Goal: Information Seeking & Learning: Learn about a topic

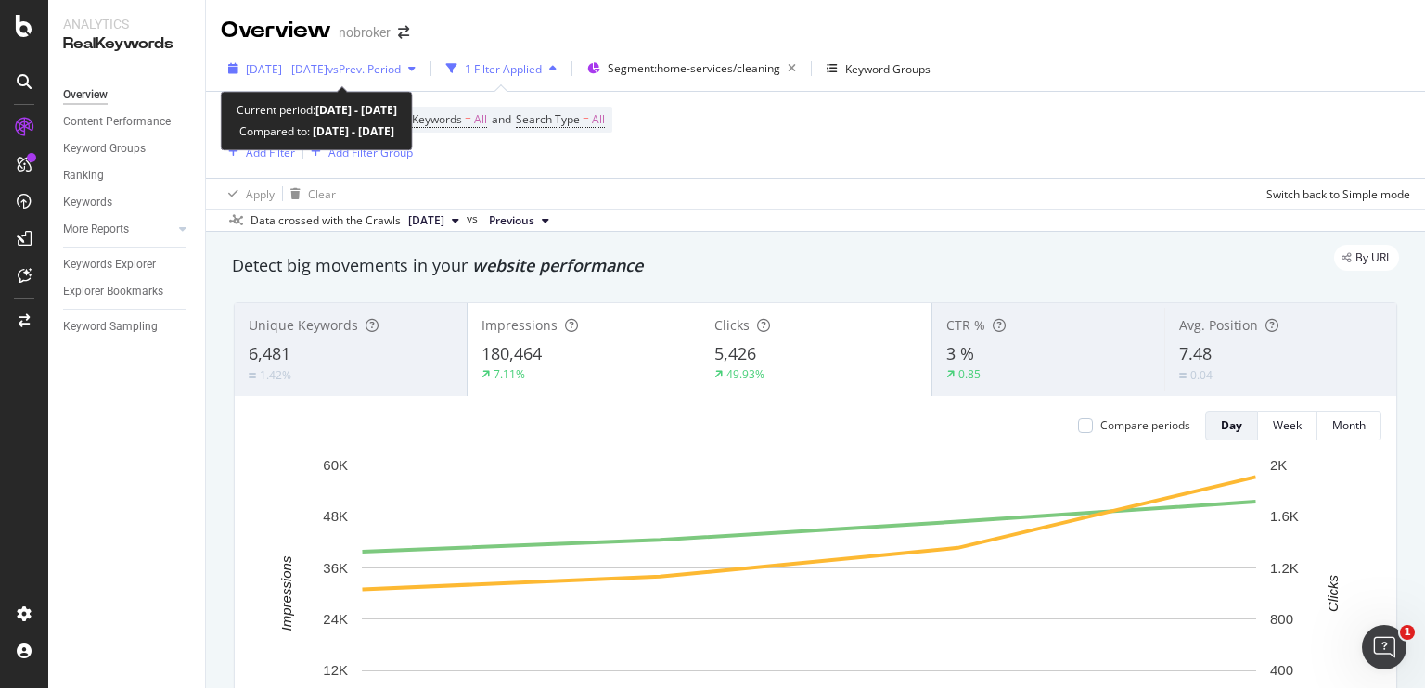
click at [380, 68] on span "vs Prev. Period" at bounding box center [364, 69] width 73 height 16
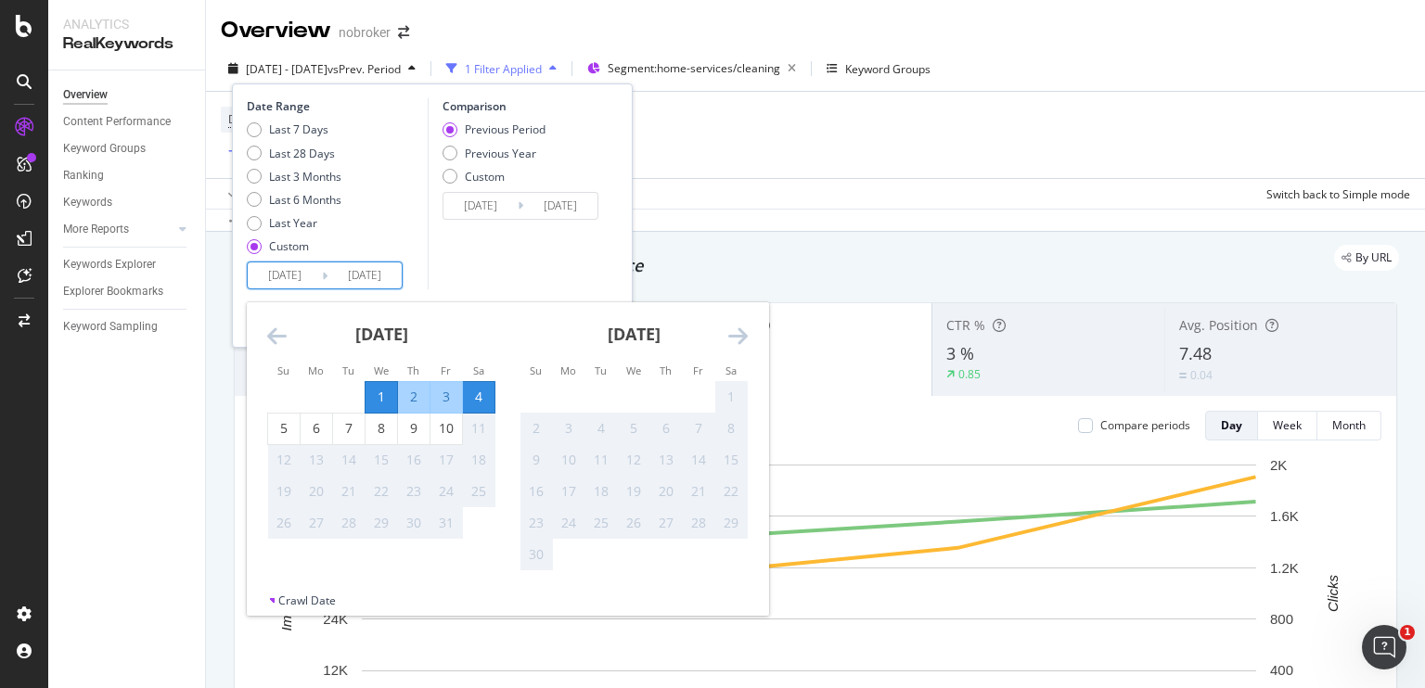
click at [359, 275] on input "[DATE]" at bounding box center [365, 276] width 74 height 26
click at [382, 392] on div "1" at bounding box center [382, 397] width 32 height 19
type input "[DATE]"
click at [356, 277] on input "[DATE]" at bounding box center [365, 276] width 74 height 26
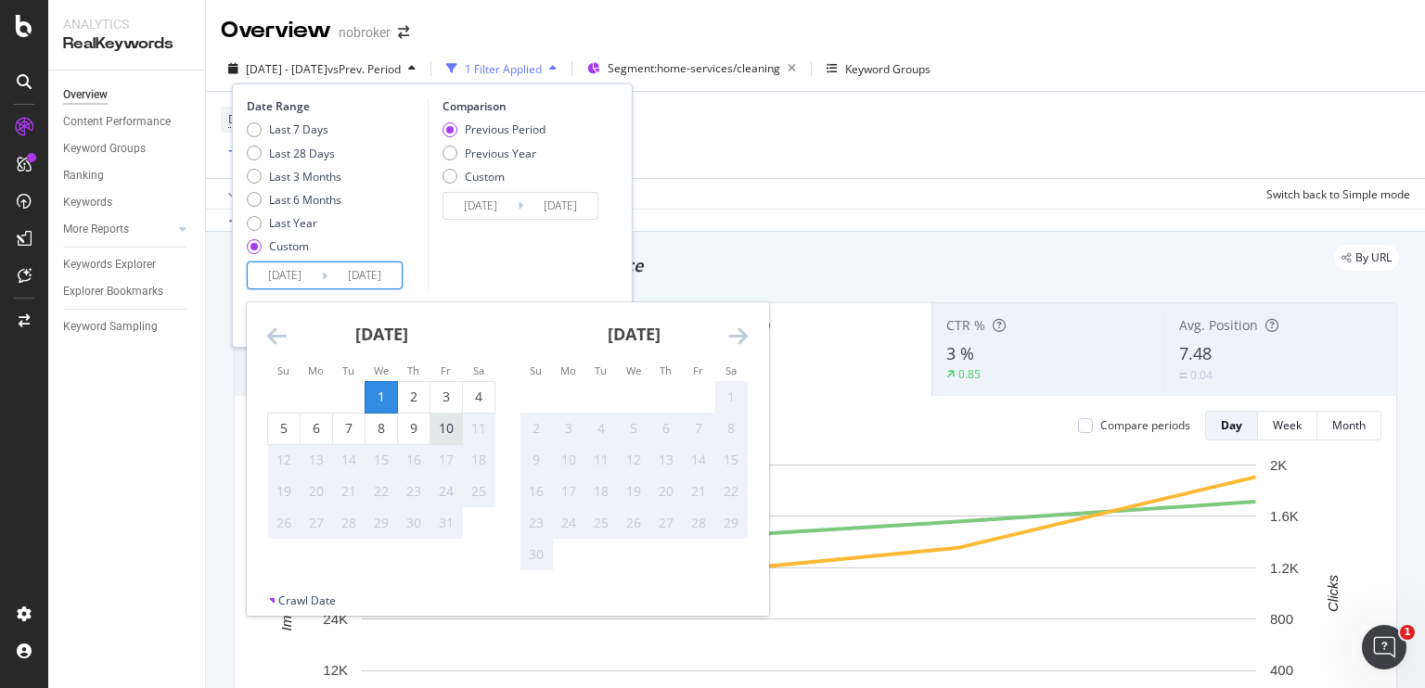
click at [450, 437] on div "10" at bounding box center [446, 428] width 32 height 19
type input "[DATE]"
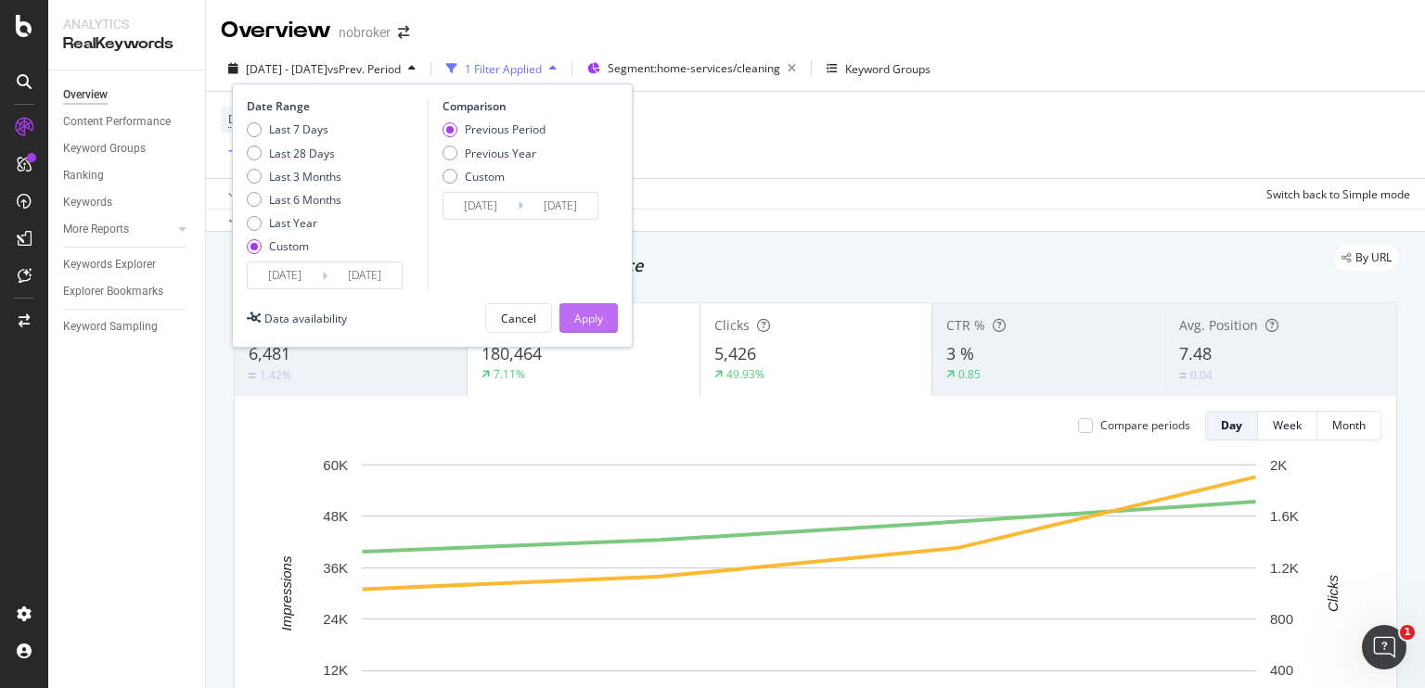
click at [586, 312] on div "Apply" at bounding box center [588, 319] width 29 height 16
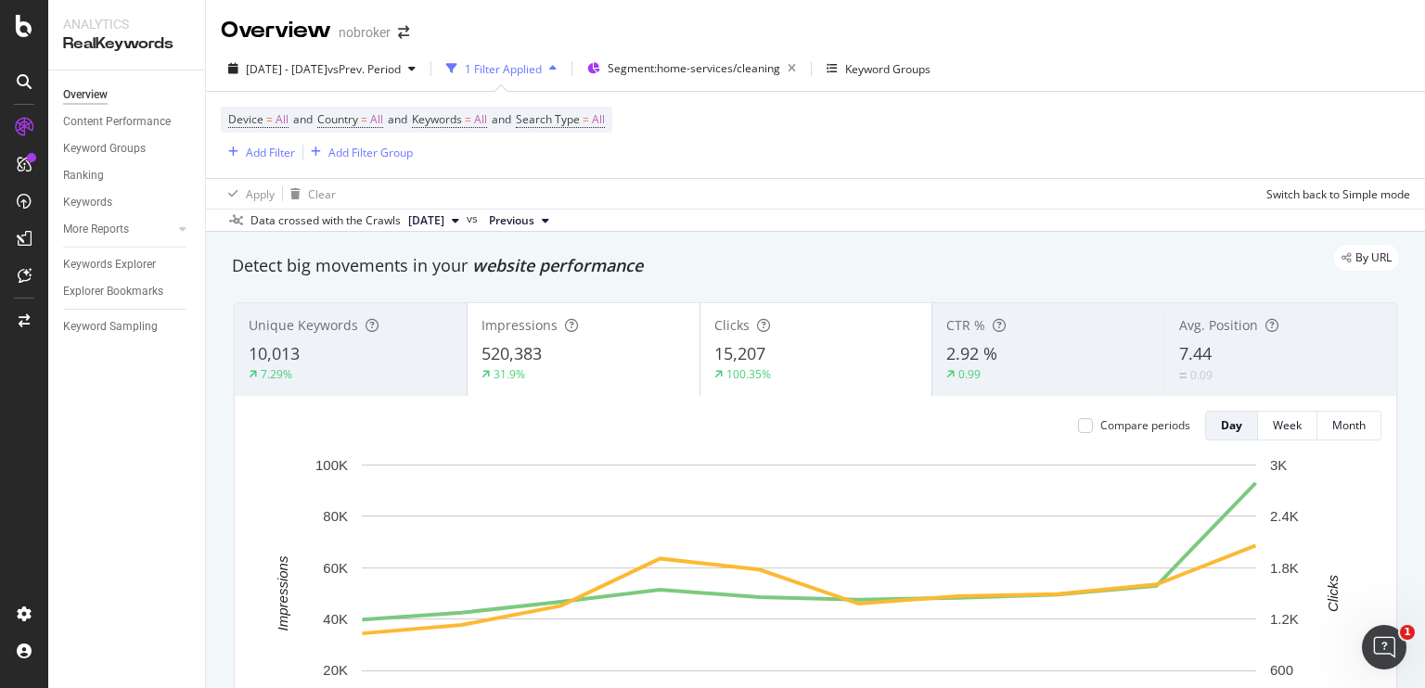
click at [752, 245] on div "By URL" at bounding box center [806, 258] width 1186 height 26
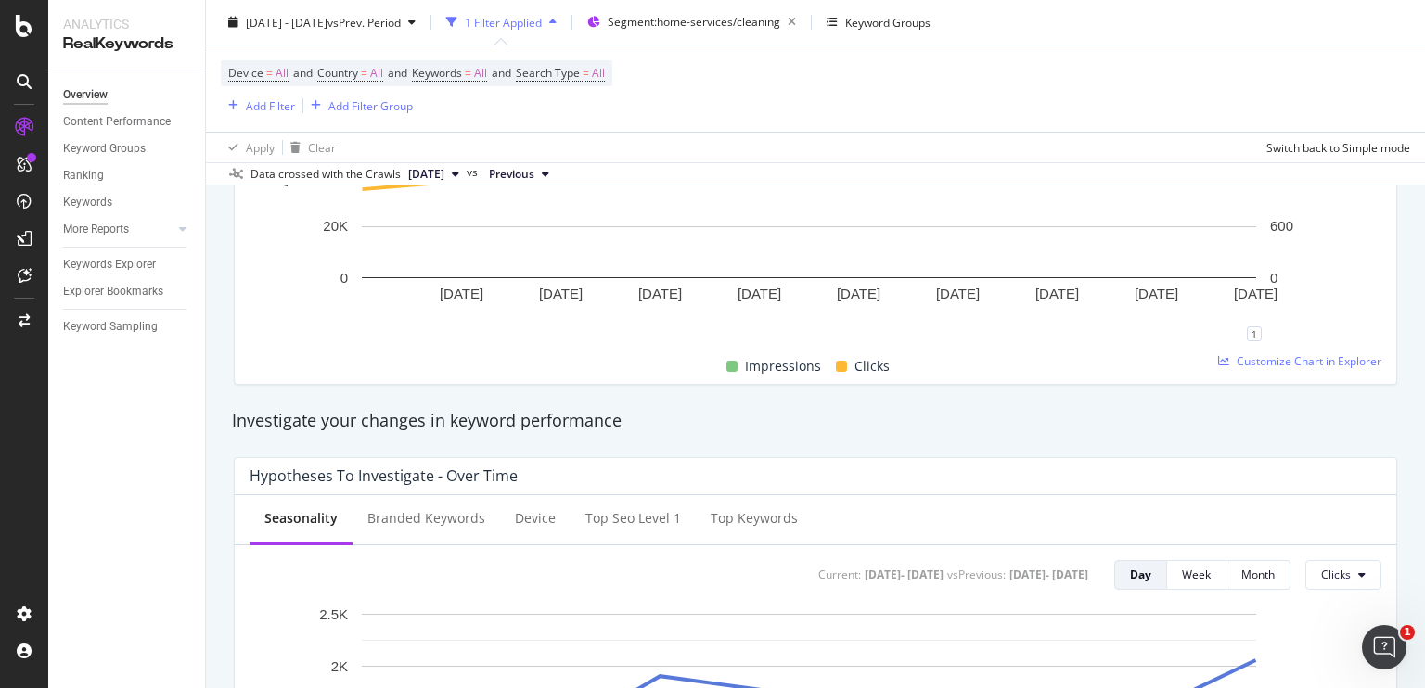
scroll to position [364, 0]
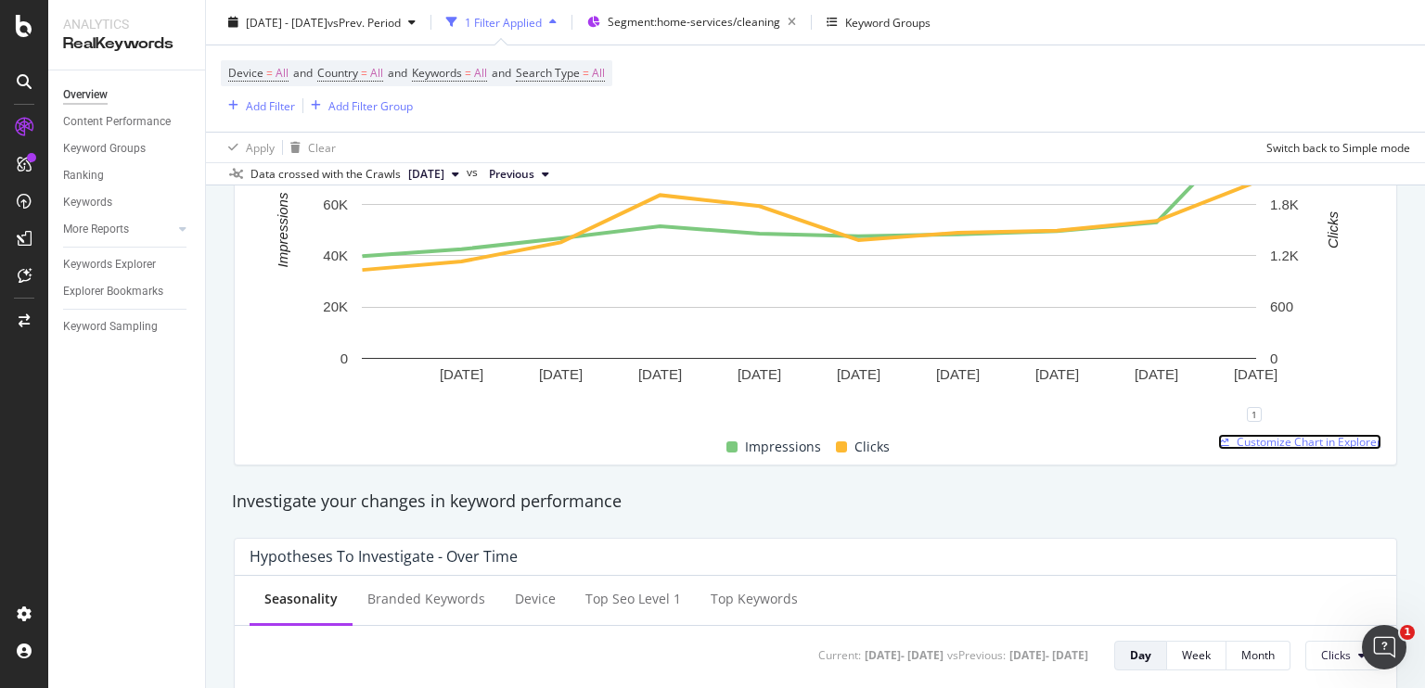
click at [1273, 448] on span "Customize Chart in Explorer" at bounding box center [1309, 442] width 145 height 16
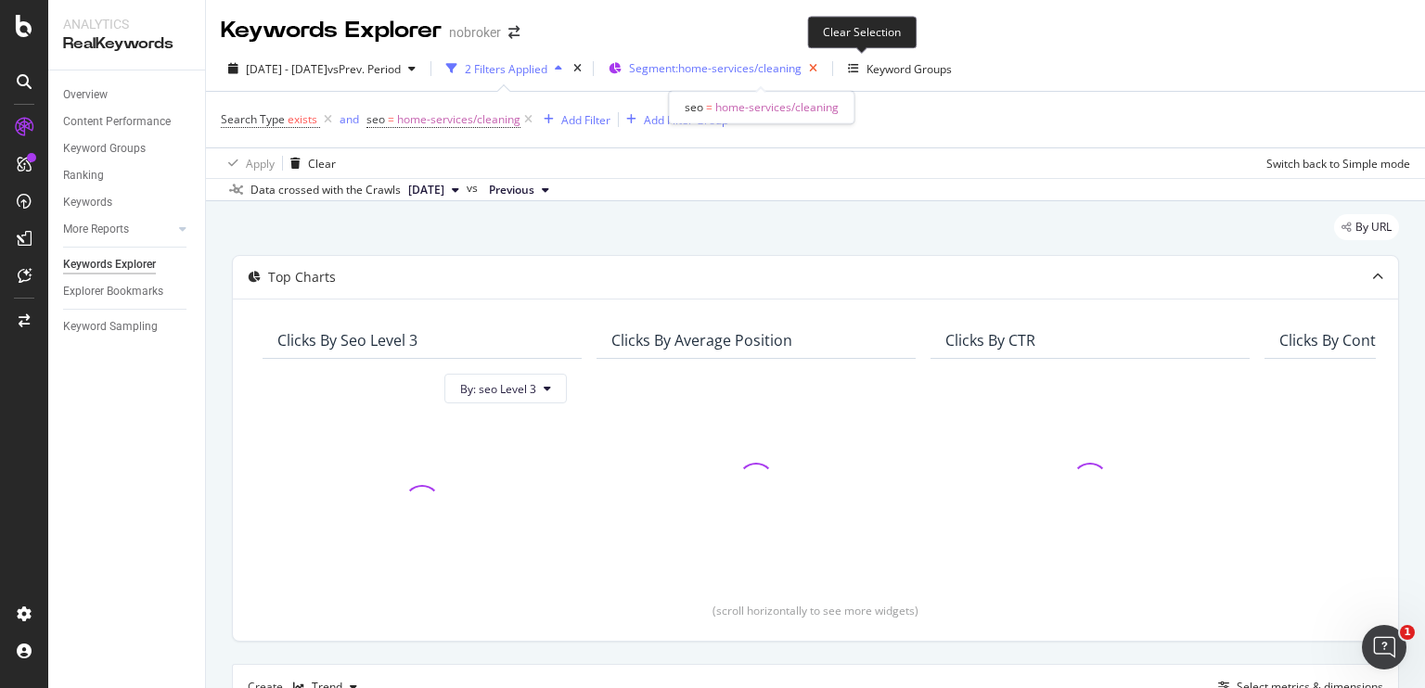
click at [825, 68] on icon "button" at bounding box center [813, 69] width 23 height 26
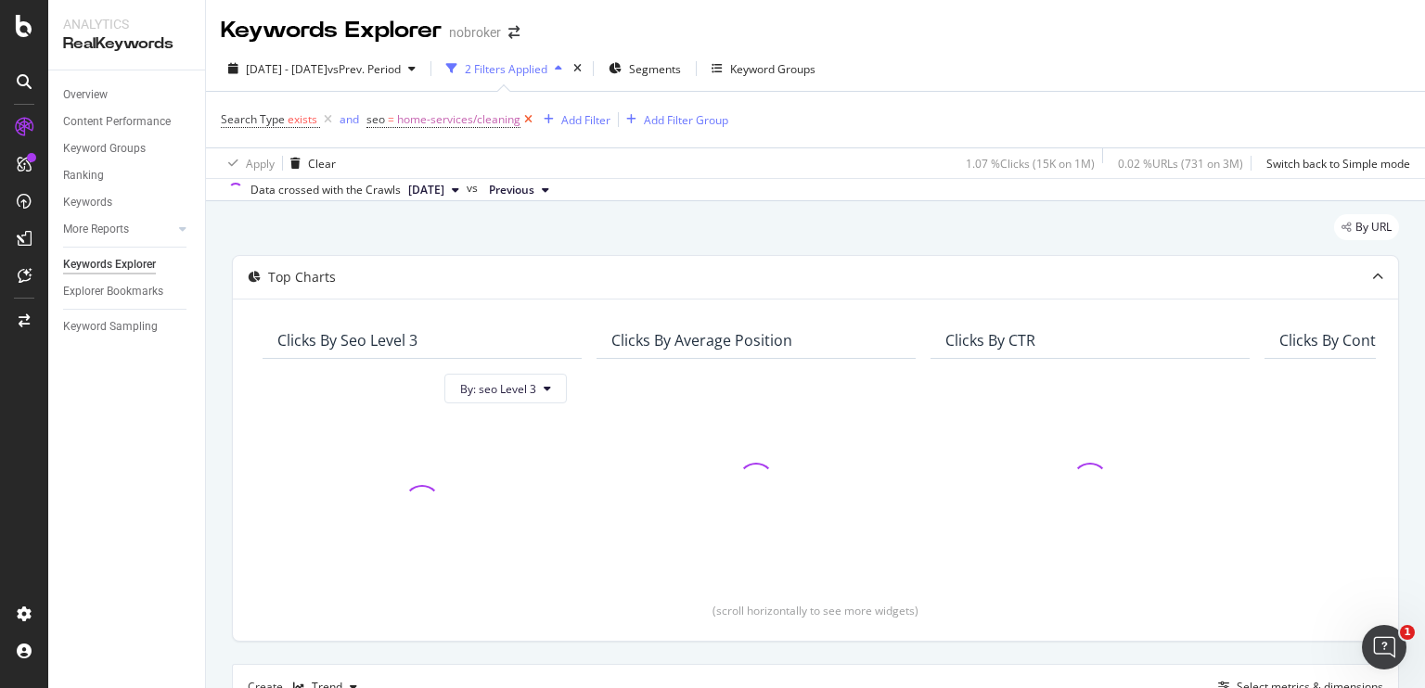
click at [529, 116] on icon at bounding box center [528, 119] width 16 height 19
click at [367, 126] on div "Add Filter" at bounding box center [385, 120] width 49 height 16
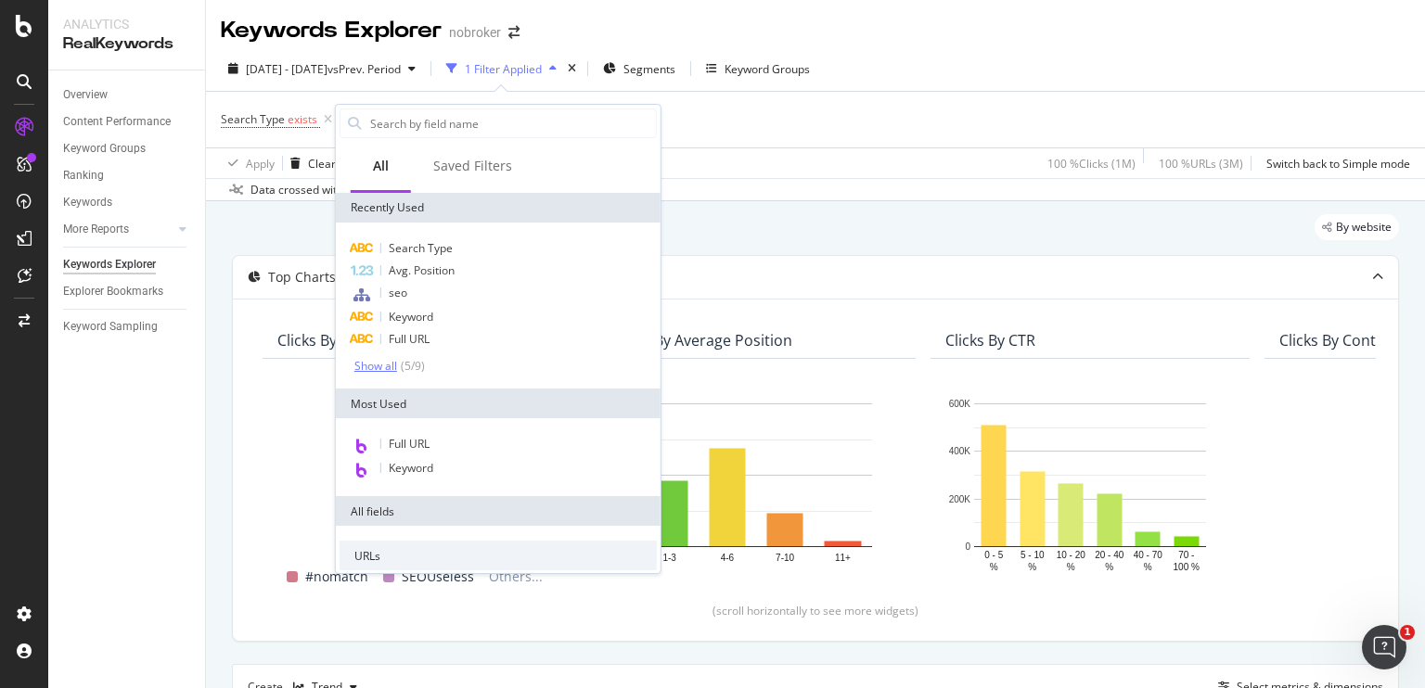
click at [403, 365] on div "( 5 / 9 )" at bounding box center [411, 366] width 28 height 16
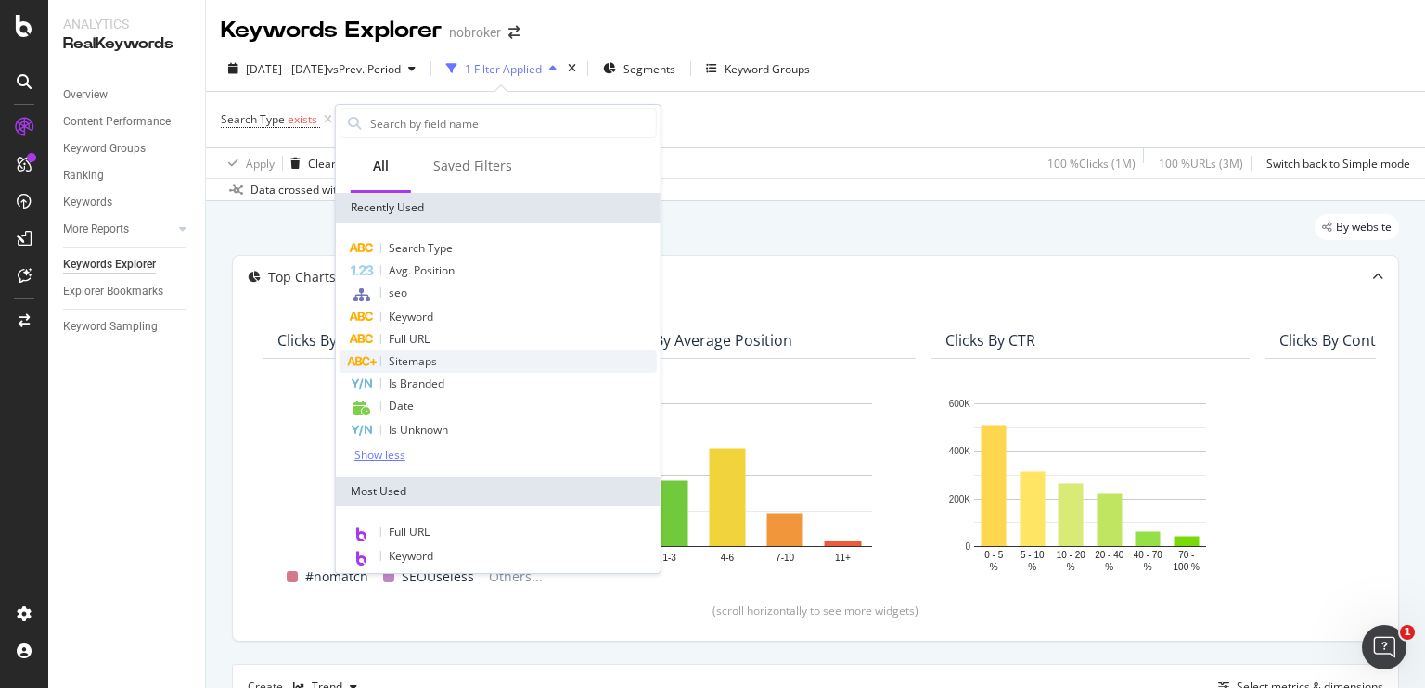
click at [412, 362] on span "Sitemaps" at bounding box center [413, 361] width 48 height 16
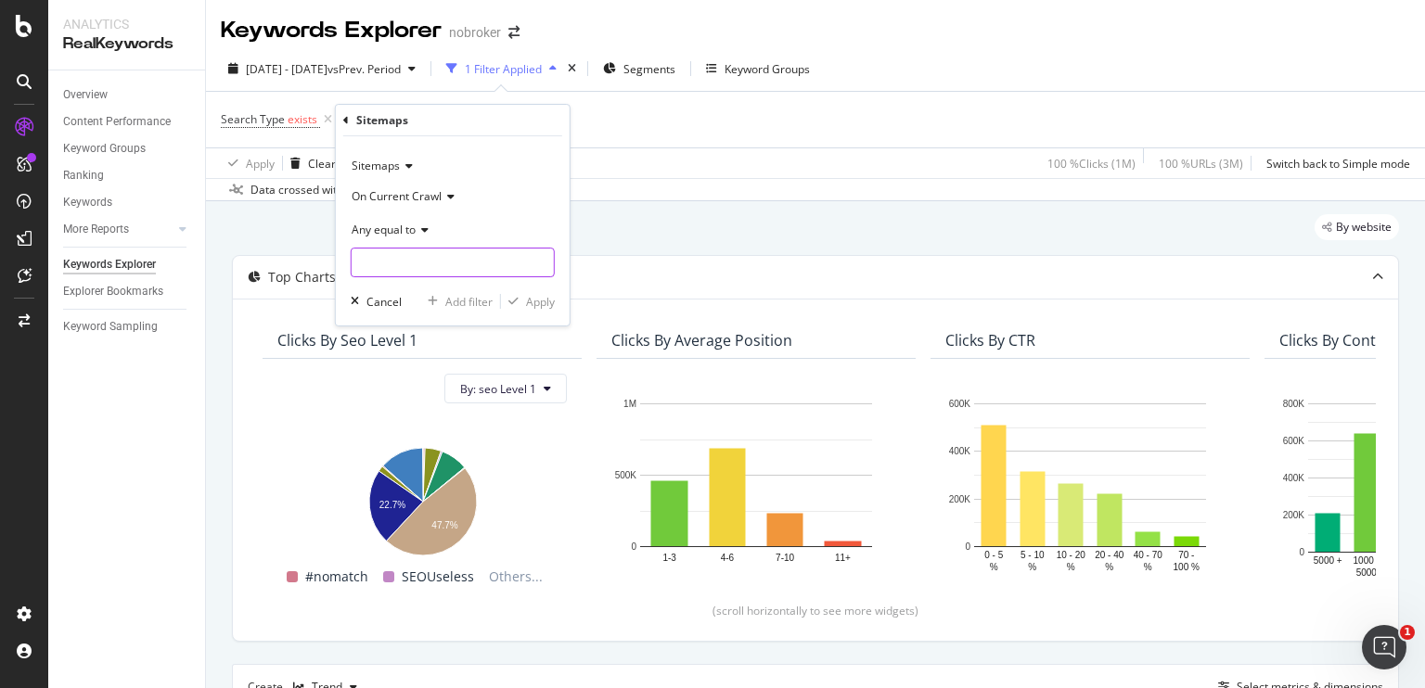
click at [419, 260] on input "text" at bounding box center [453, 263] width 202 height 30
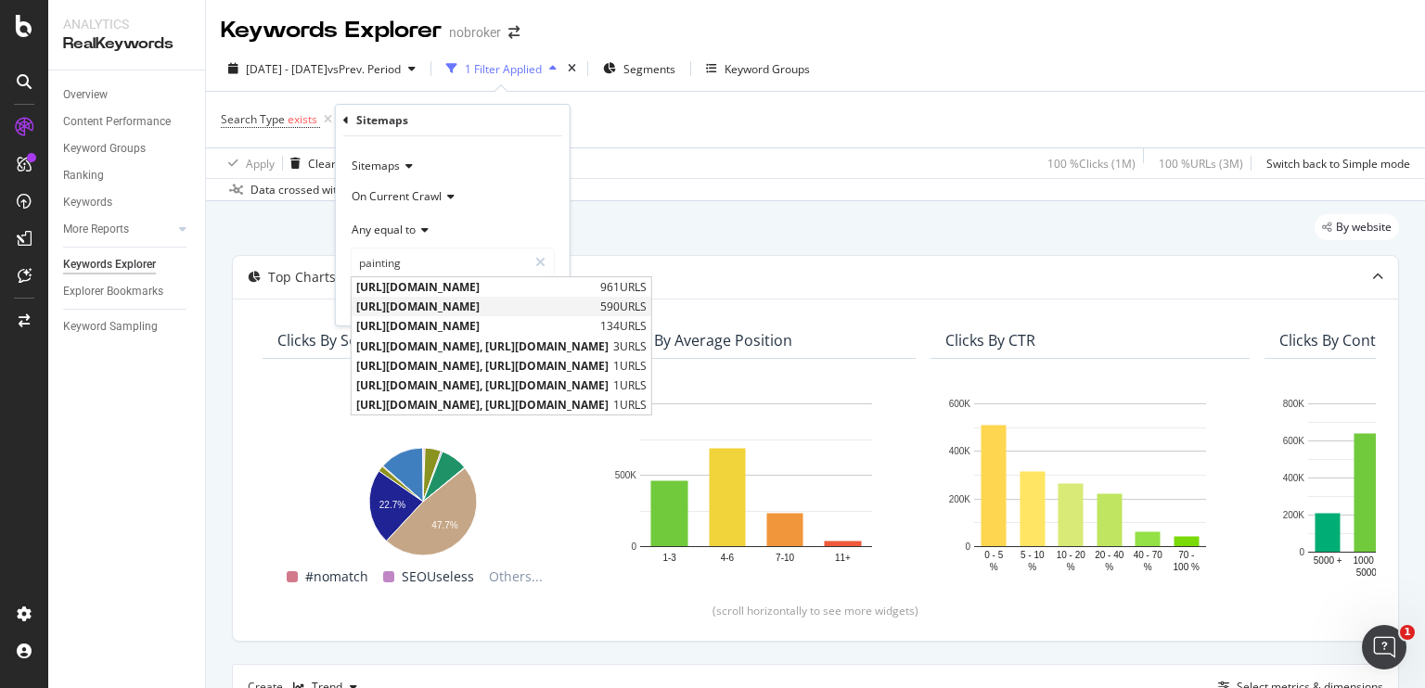
click at [466, 310] on span "[URL][DOMAIN_NAME]" at bounding box center [475, 307] width 239 height 16
type input "[URL][DOMAIN_NAME]"
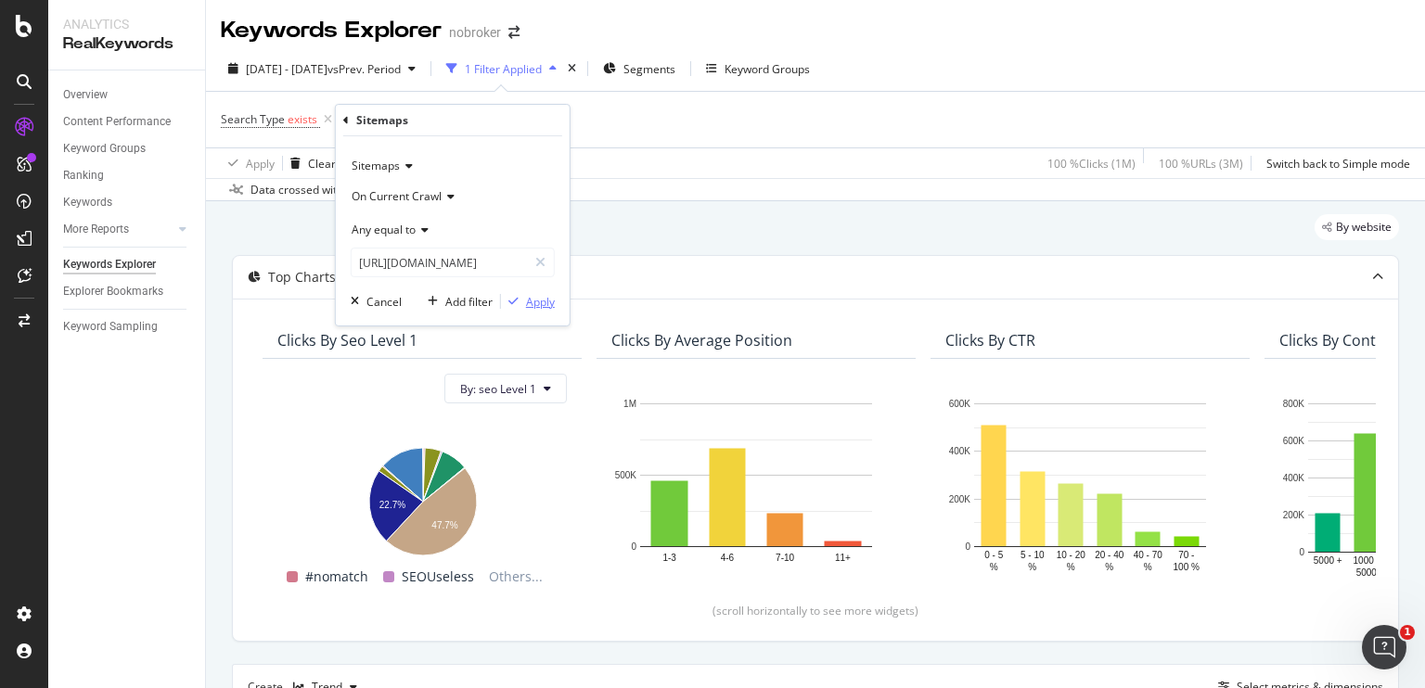
click at [523, 302] on div "button" at bounding box center [513, 301] width 25 height 11
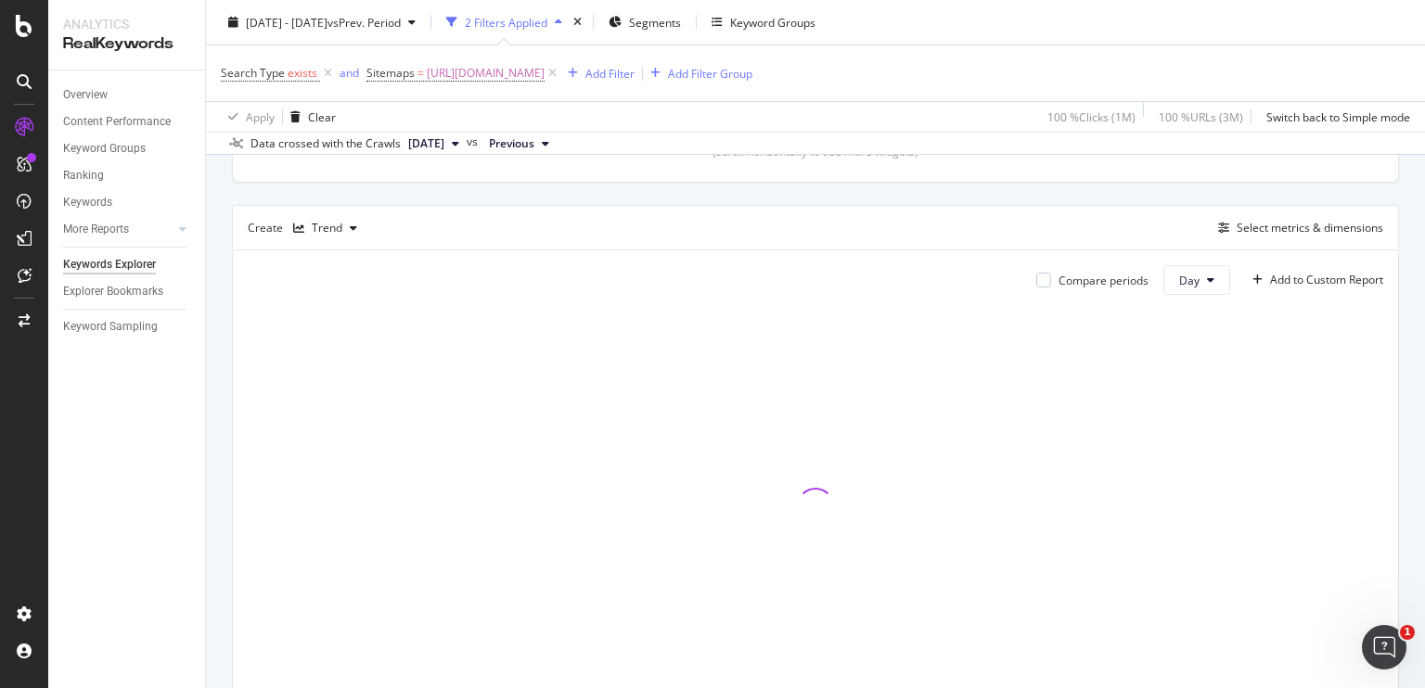
scroll to position [460, 0]
click at [1163, 281] on button "Day" at bounding box center [1196, 279] width 67 height 30
click at [1180, 376] on span "Month" at bounding box center [1180, 384] width 33 height 17
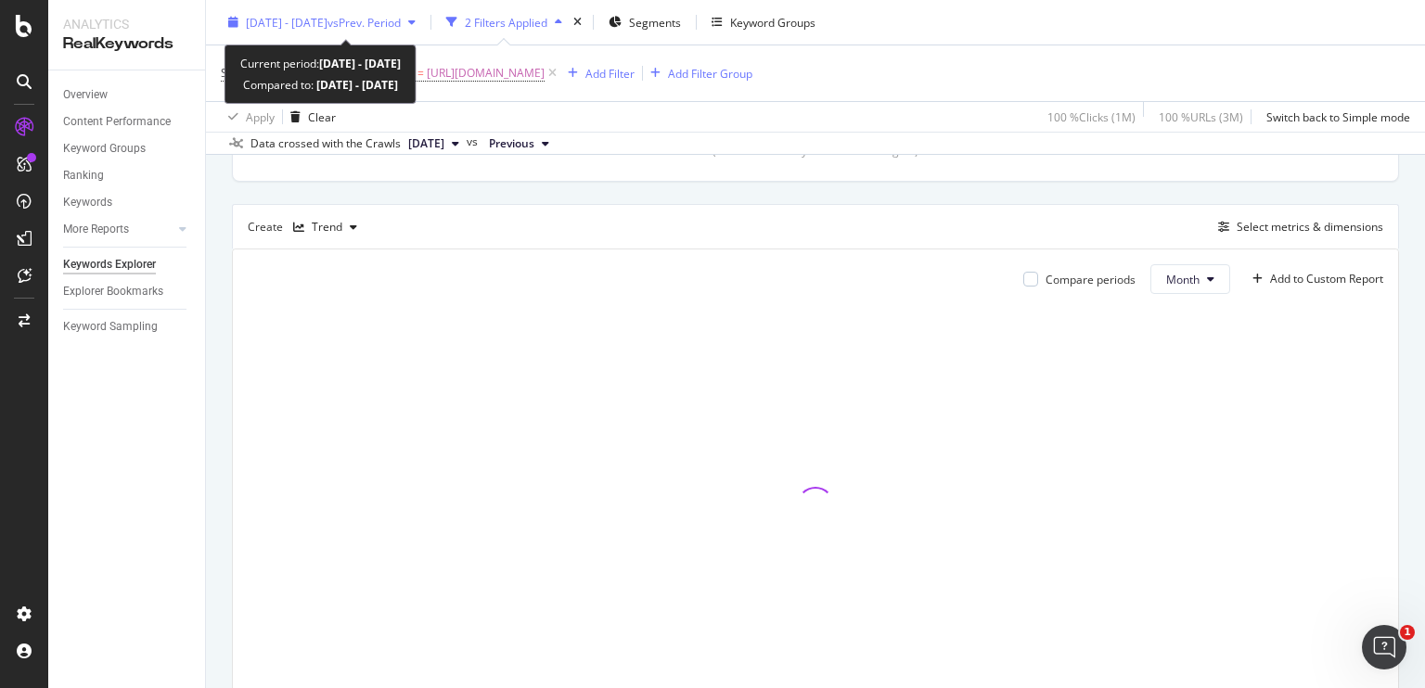
click at [328, 16] on span "[DATE] - [DATE]" at bounding box center [287, 22] width 82 height 16
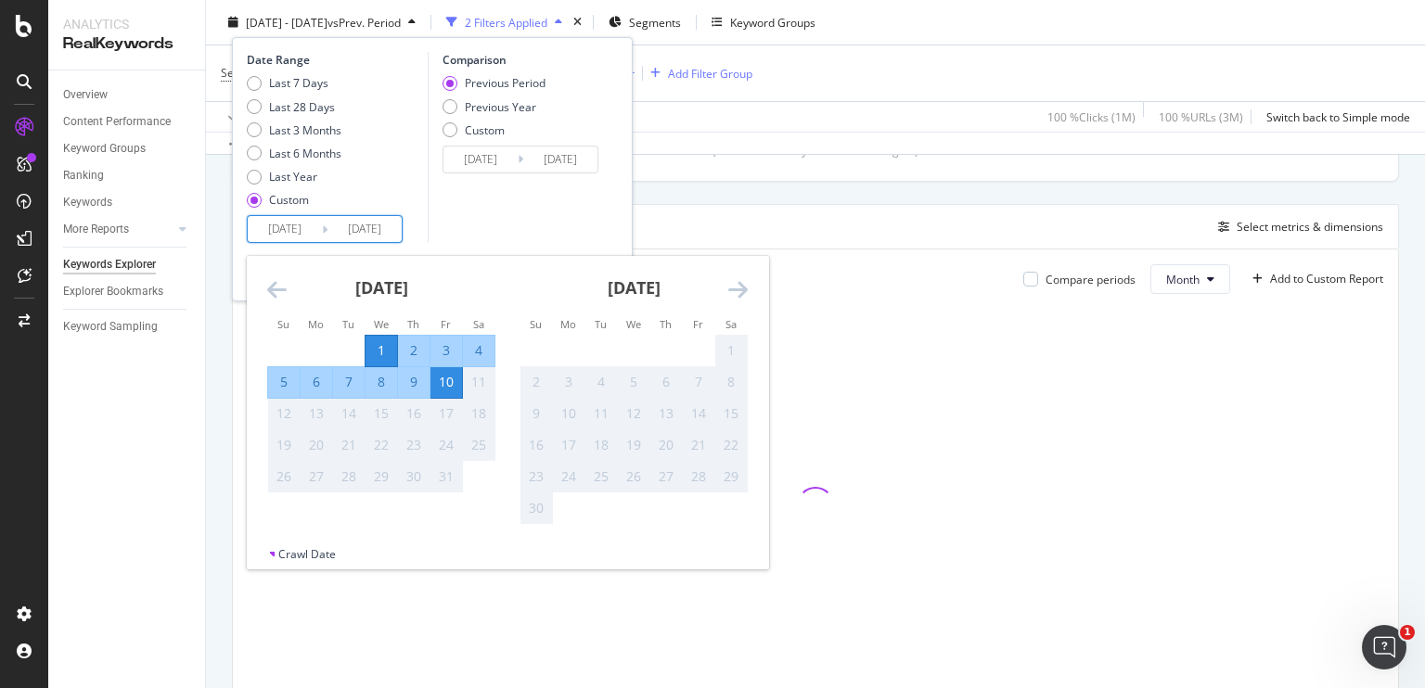
click at [282, 235] on input "[DATE]" at bounding box center [285, 229] width 74 height 26
click at [276, 290] on icon "Move backward to switch to the previous month." at bounding box center [276, 289] width 19 height 22
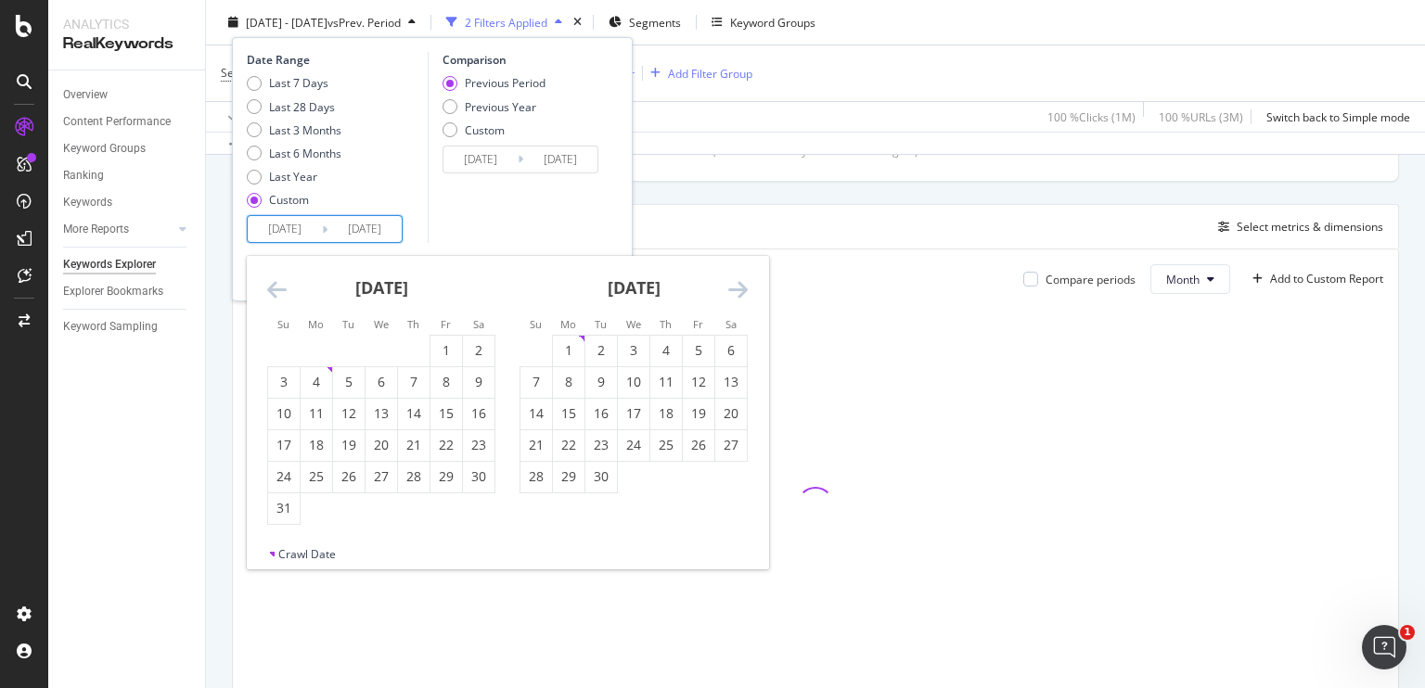
click at [276, 290] on icon "Move backward to switch to the previous month." at bounding box center [276, 289] width 19 height 22
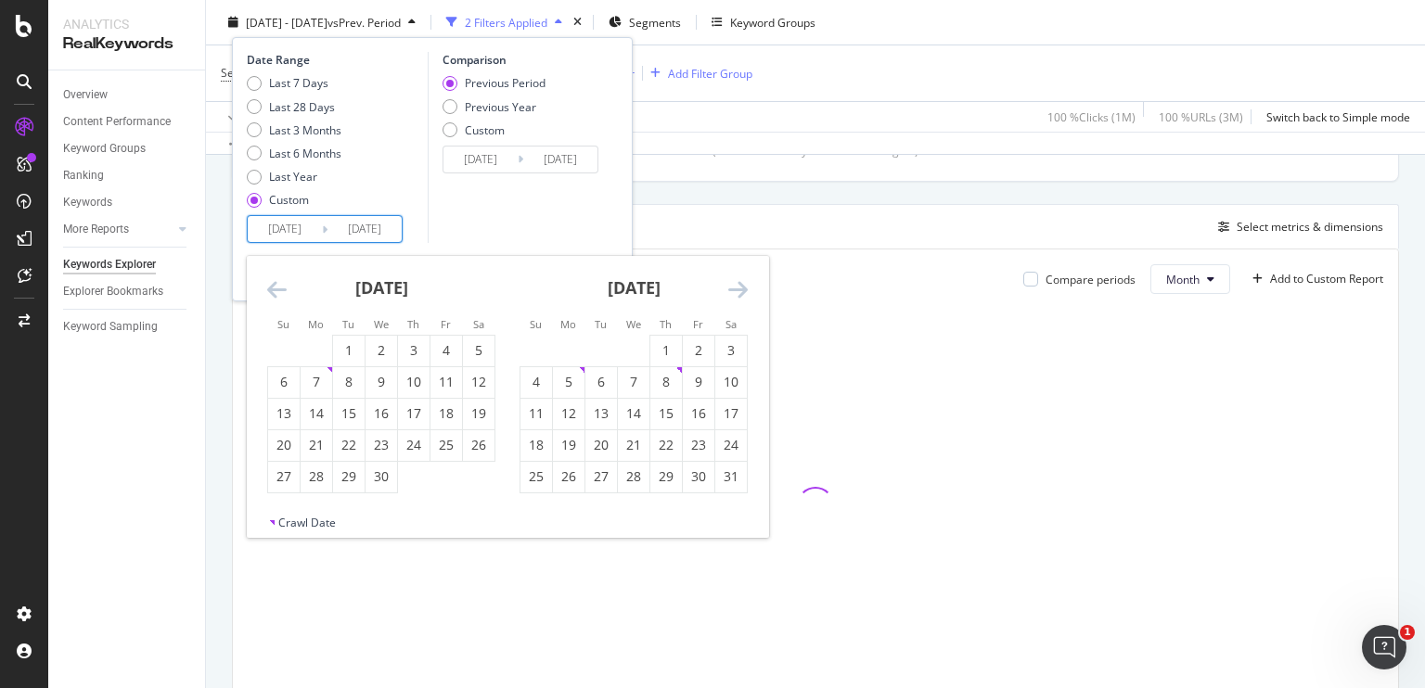
click at [276, 290] on icon "Move backward to switch to the previous month." at bounding box center [276, 289] width 19 height 22
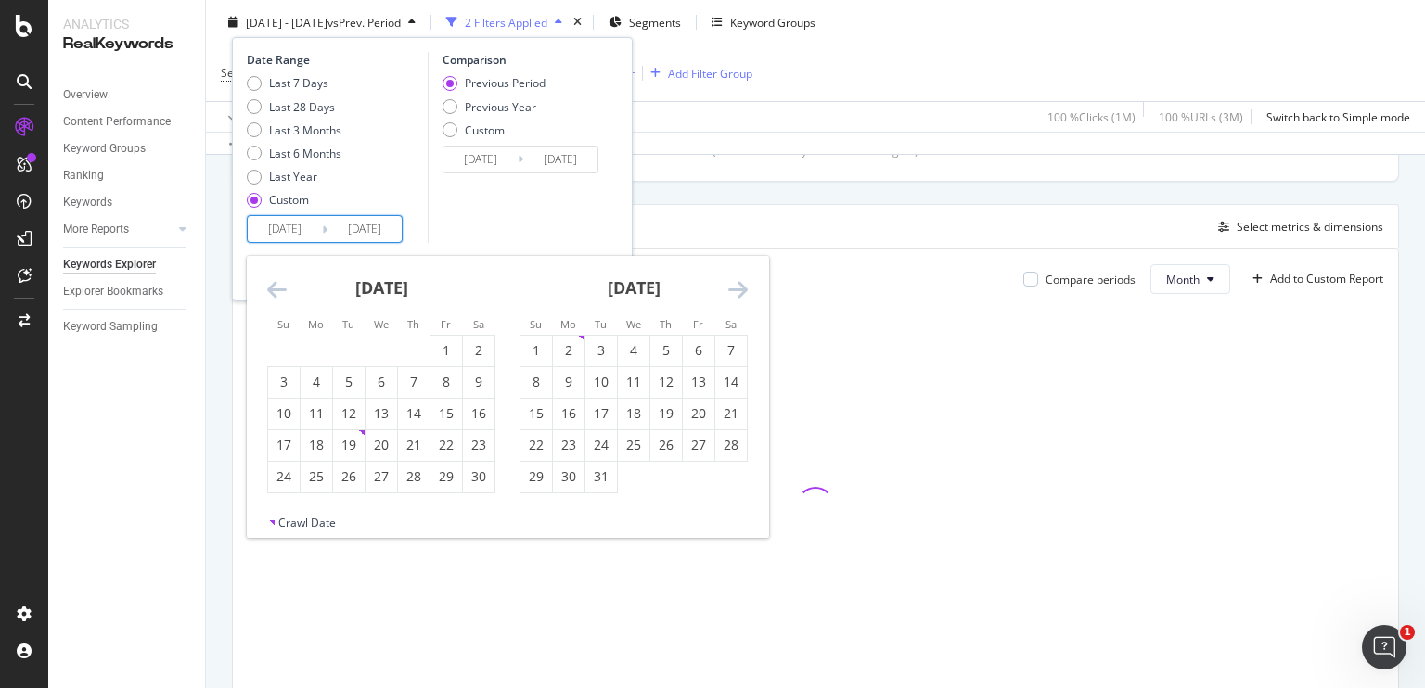
click at [276, 290] on icon "Move backward to switch to the previous month." at bounding box center [276, 289] width 19 height 22
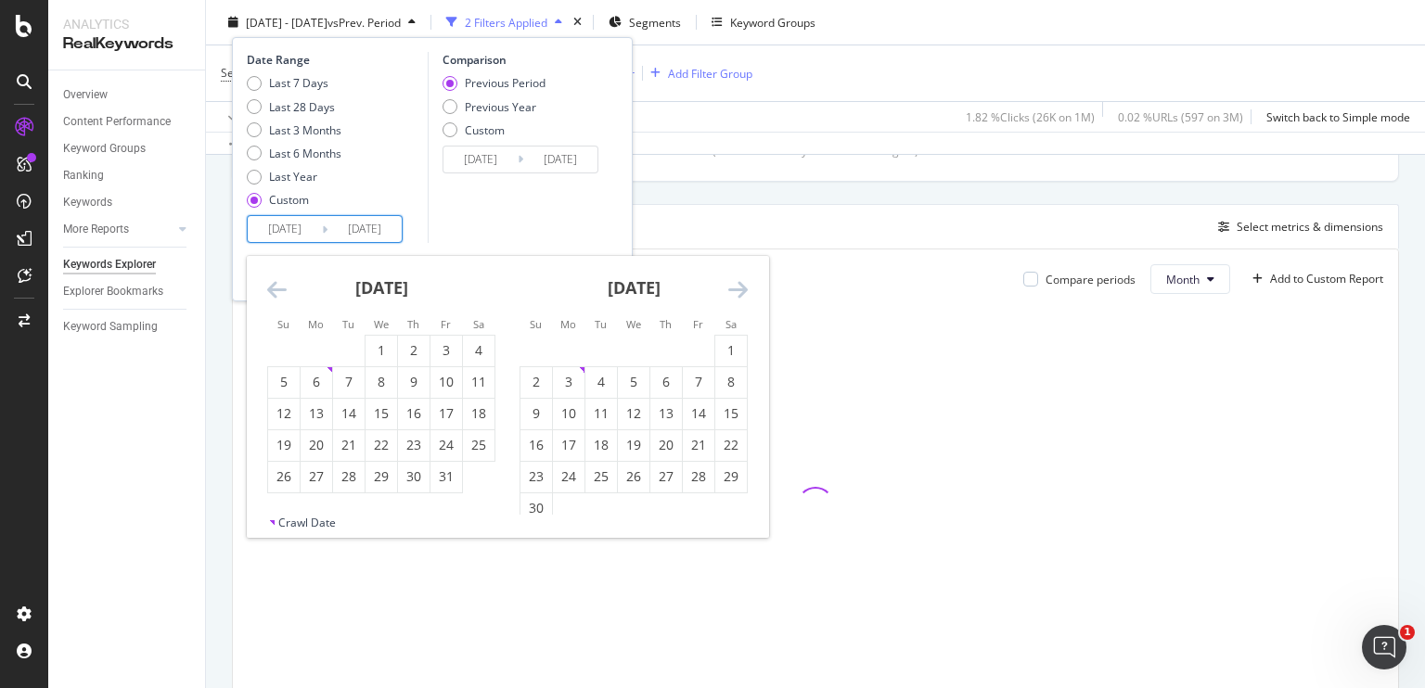
click at [276, 290] on icon "Move backward to switch to the previous month." at bounding box center [276, 289] width 19 height 22
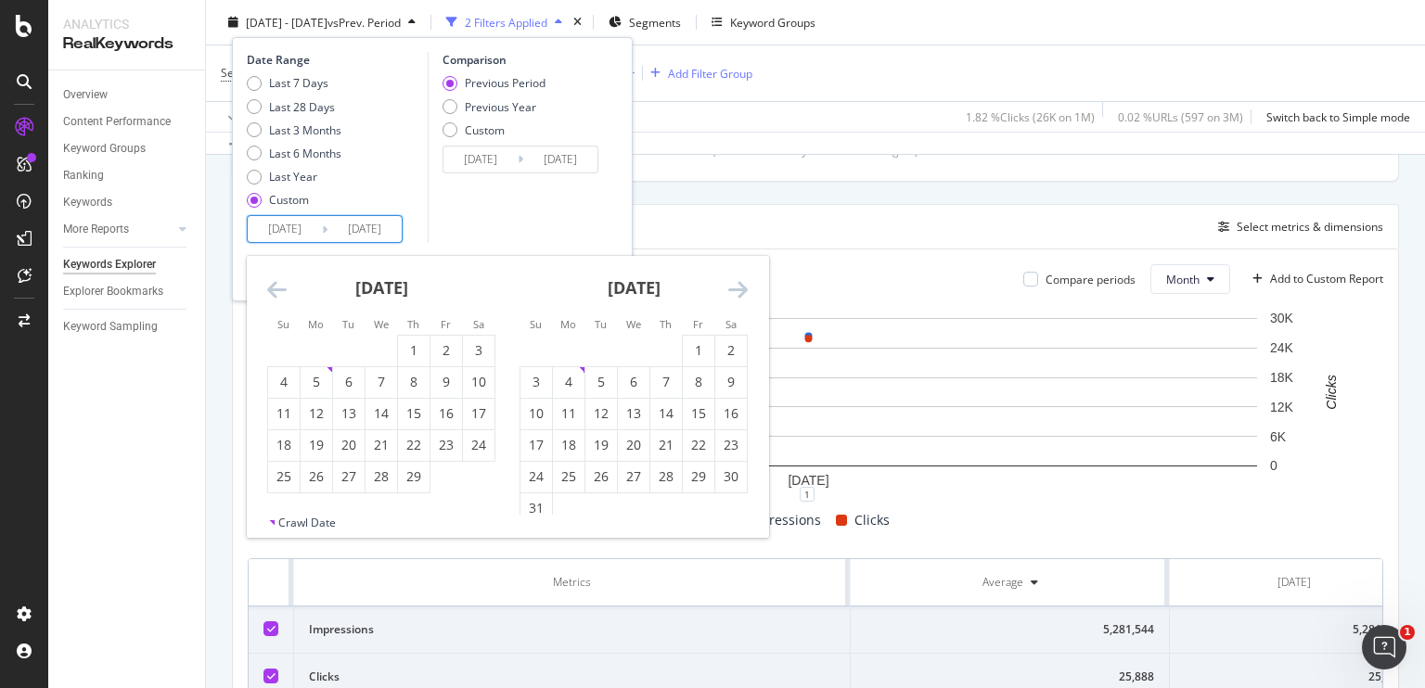
click at [276, 290] on icon "Move backward to switch to the previous month." at bounding box center [276, 289] width 19 height 22
click at [294, 346] on div "1" at bounding box center [284, 350] width 32 height 19
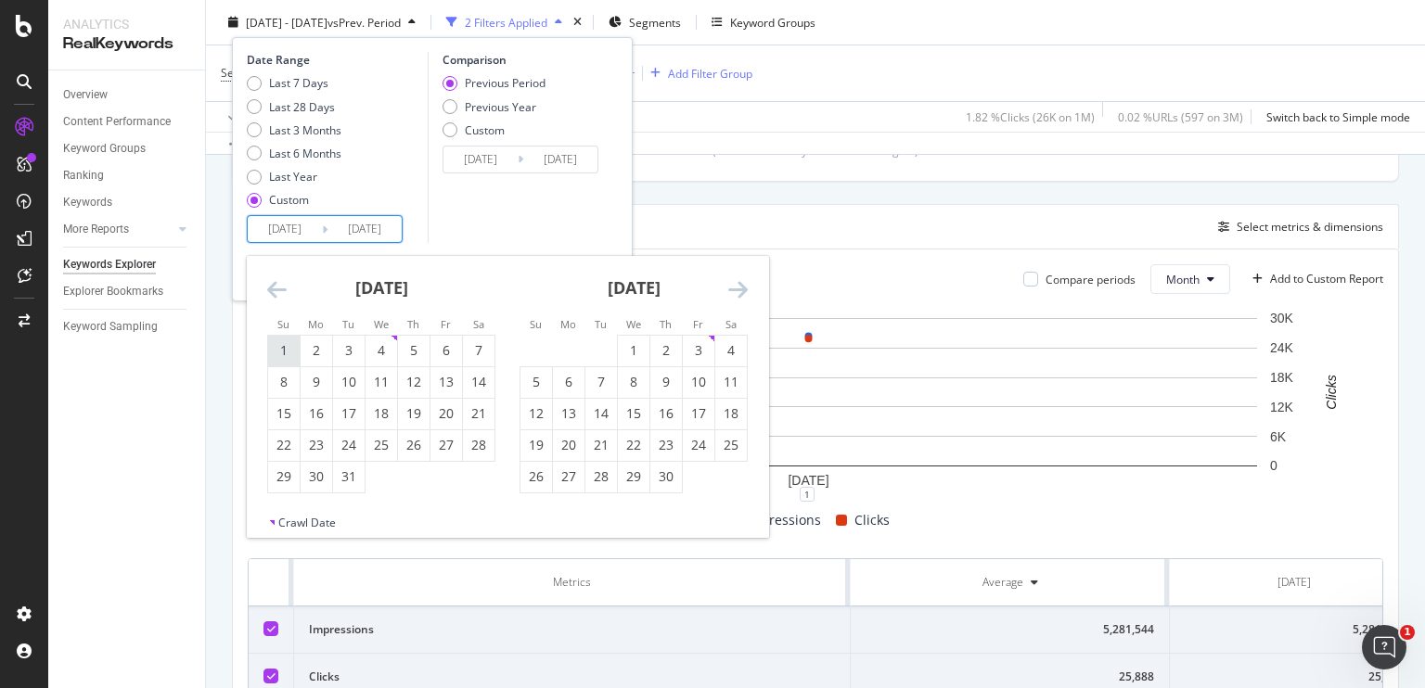
type input "[DATE]"
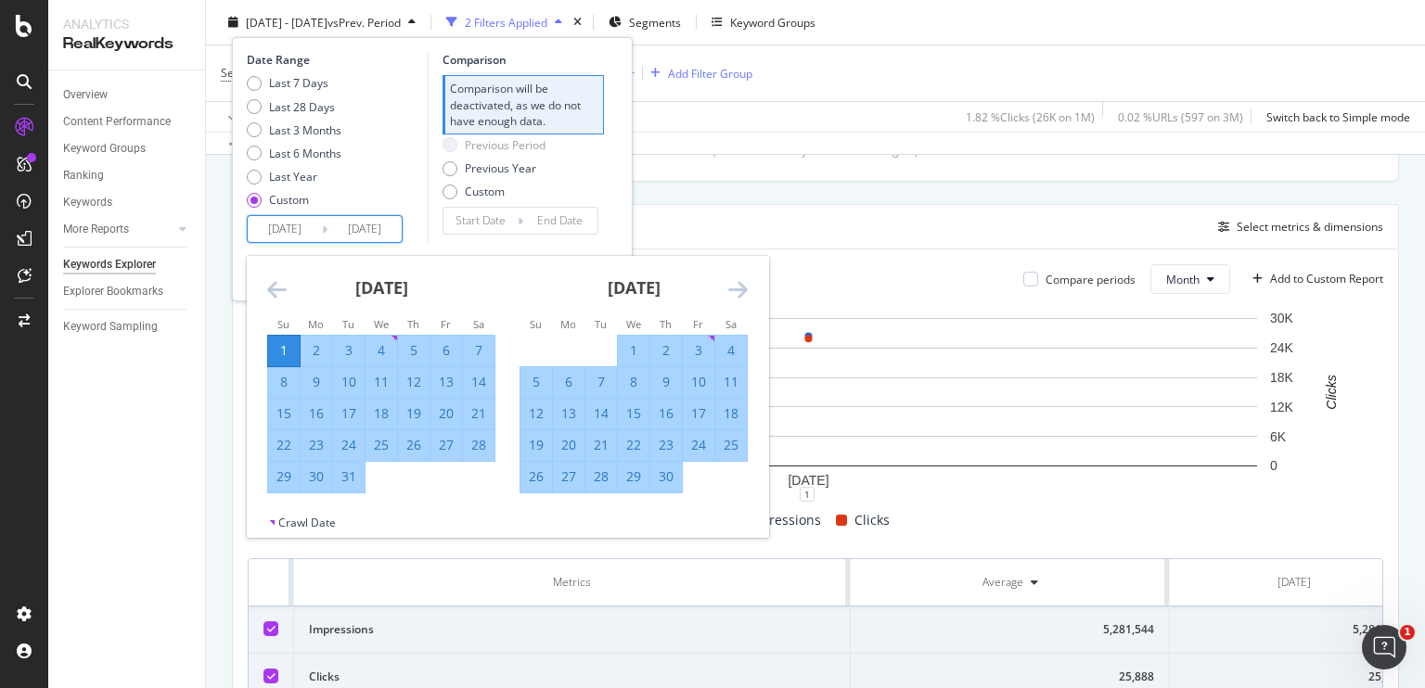
click at [446, 237] on div "Comparison Comparison will be deactivated, as we do not have enough data. Previ…" at bounding box center [516, 147] width 176 height 191
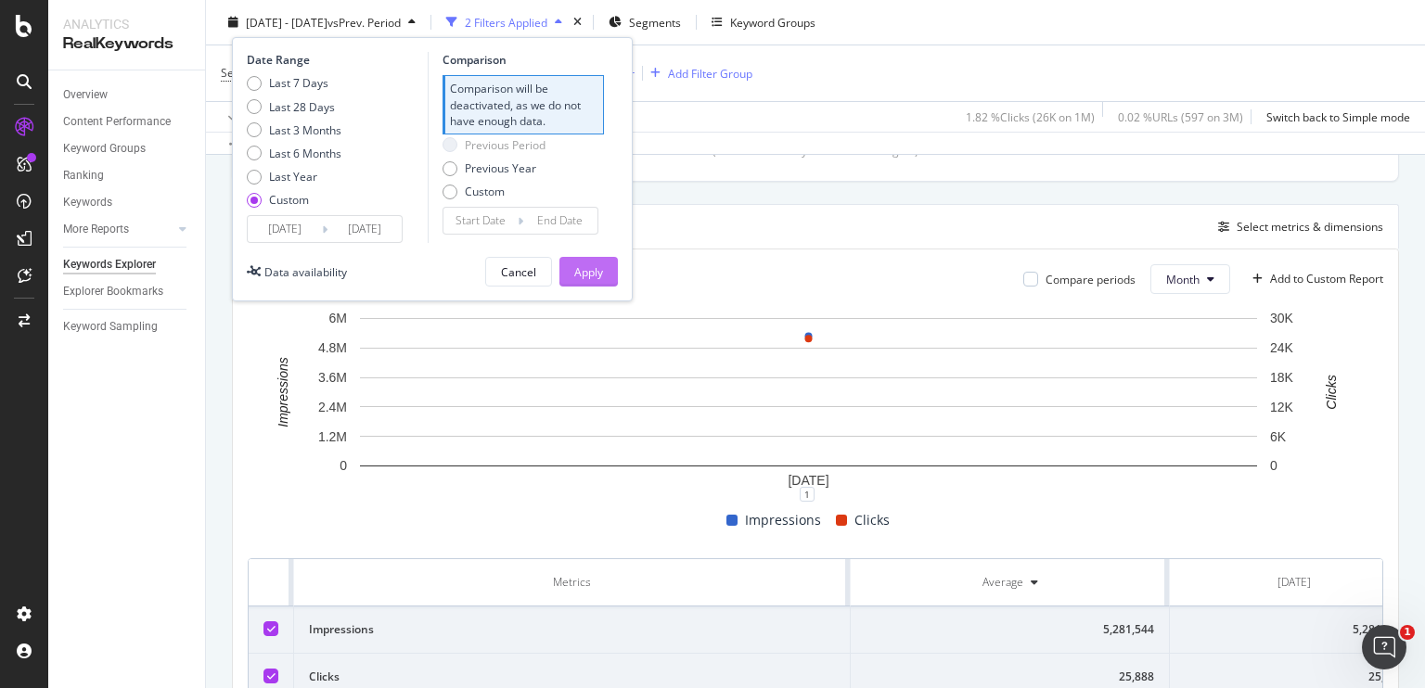
click at [574, 274] on div "Apply" at bounding box center [588, 271] width 29 height 16
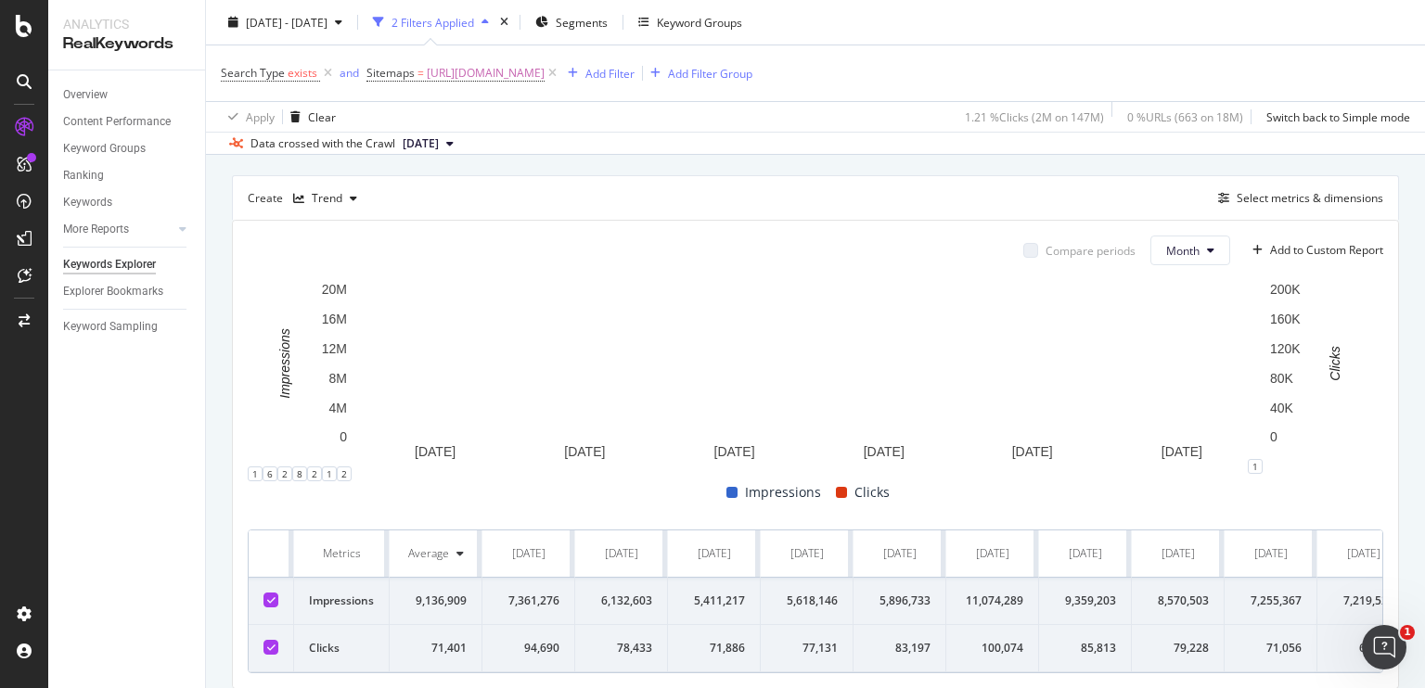
scroll to position [479, 0]
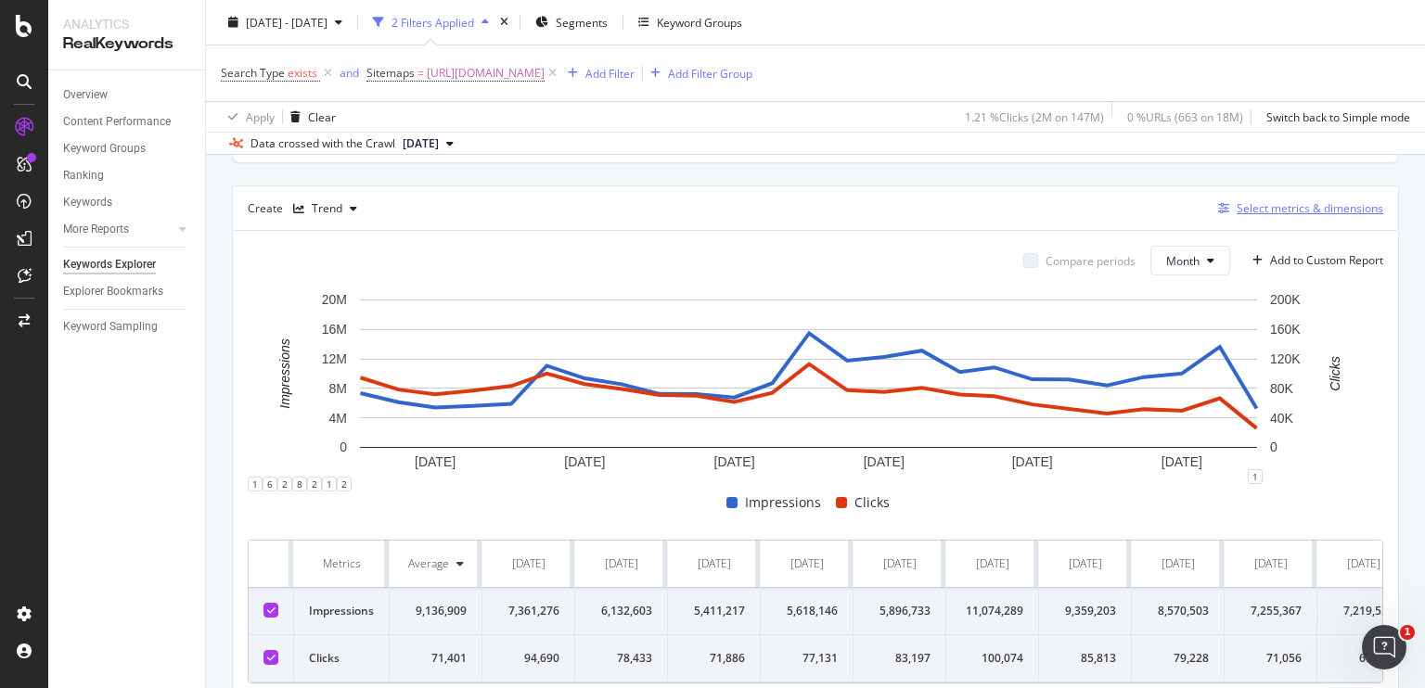
click at [1258, 208] on div "Select metrics & dimensions" at bounding box center [1310, 208] width 147 height 16
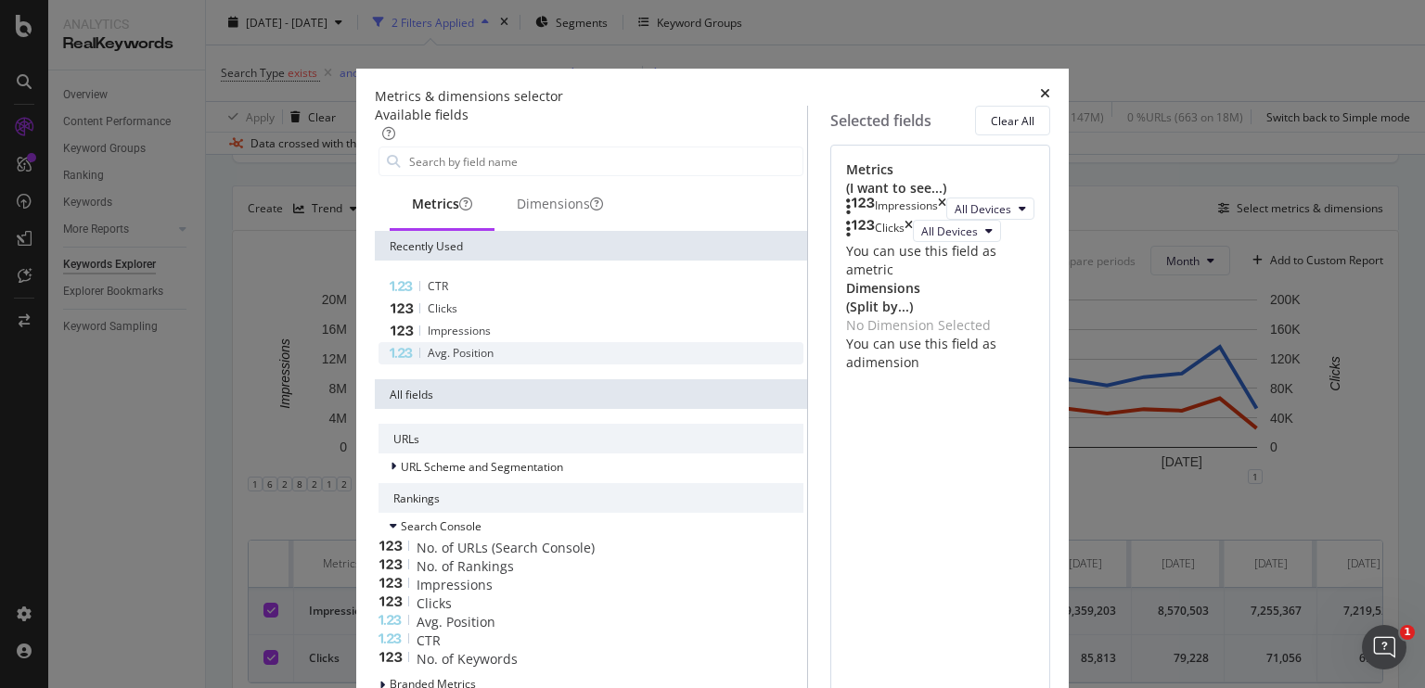
click at [428, 361] on span "Avg. Position" at bounding box center [461, 353] width 66 height 16
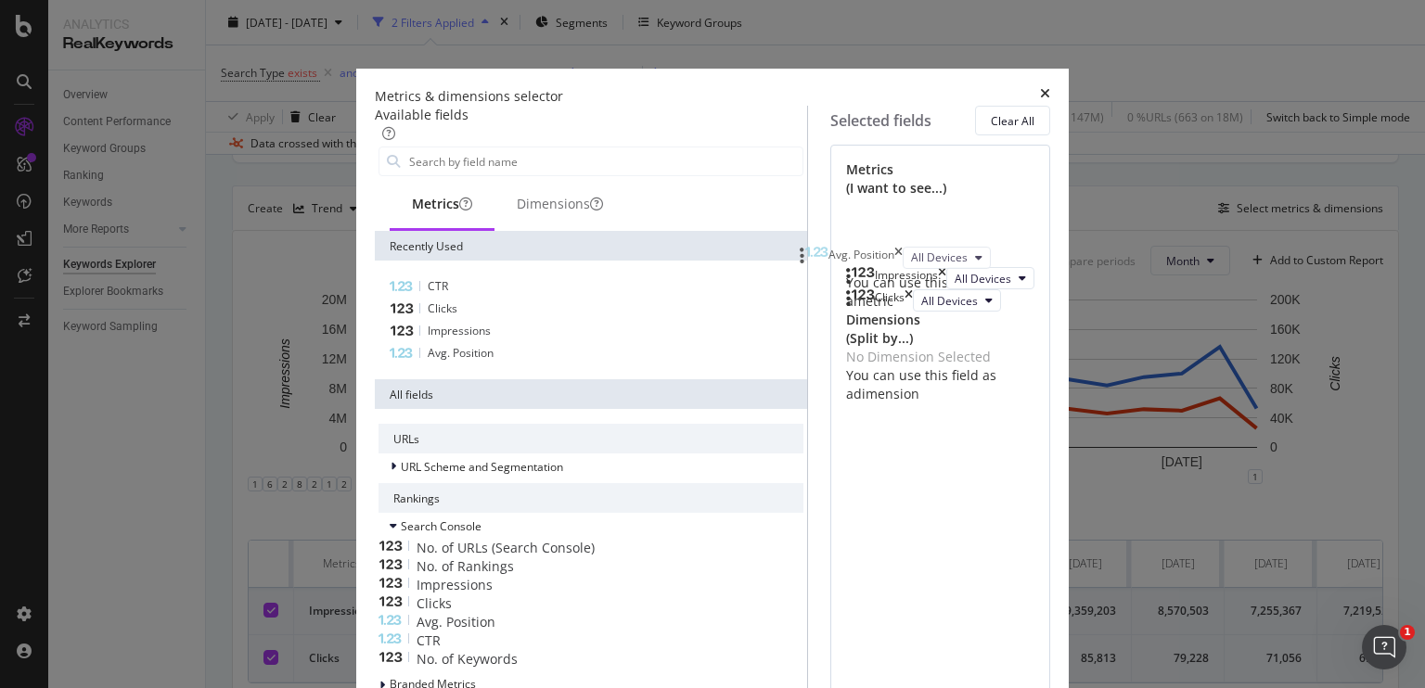
drag, startPoint x: 963, startPoint y: 344, endPoint x: 954, endPoint y: 235, distance: 109.9
click at [954, 235] on body "Analytics RealKeywords Overview Content Performance Keyword Groups Ranking Keyw…" at bounding box center [712, 344] width 1425 height 688
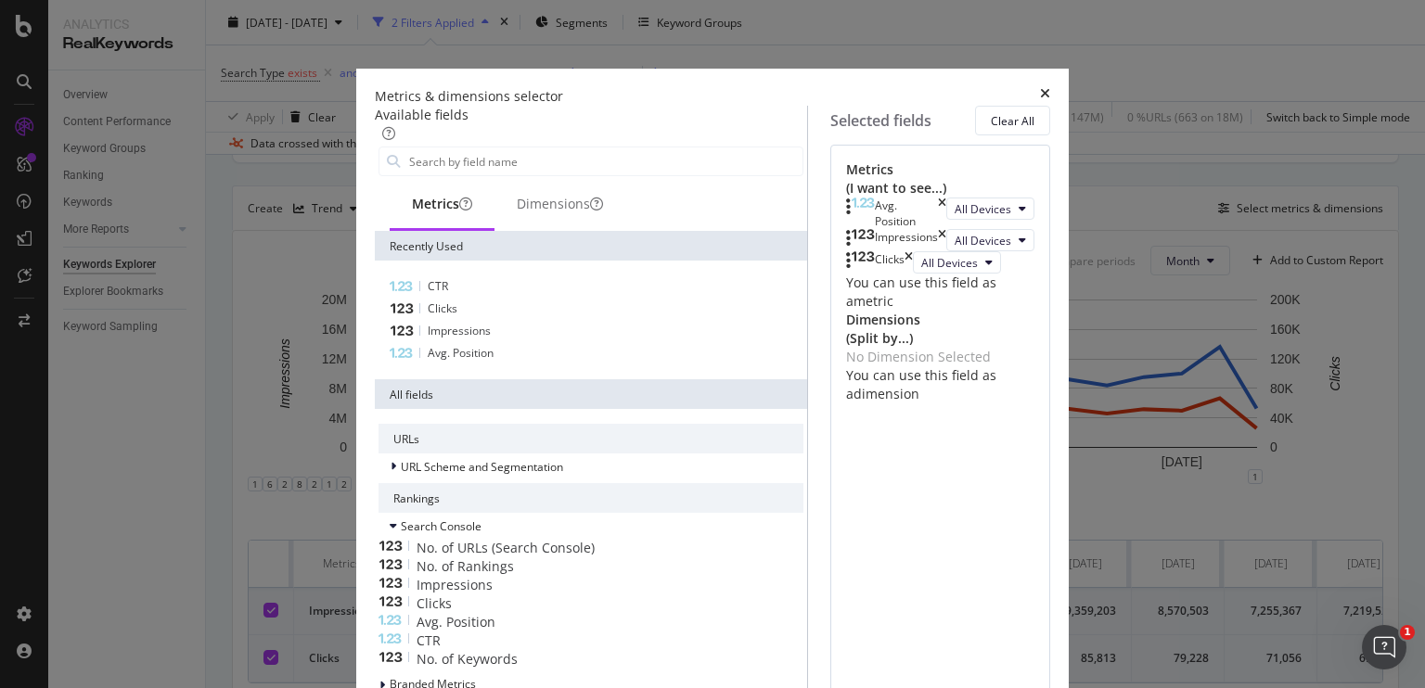
click at [913, 366] on div "No Dimension Selected" at bounding box center [918, 357] width 145 height 19
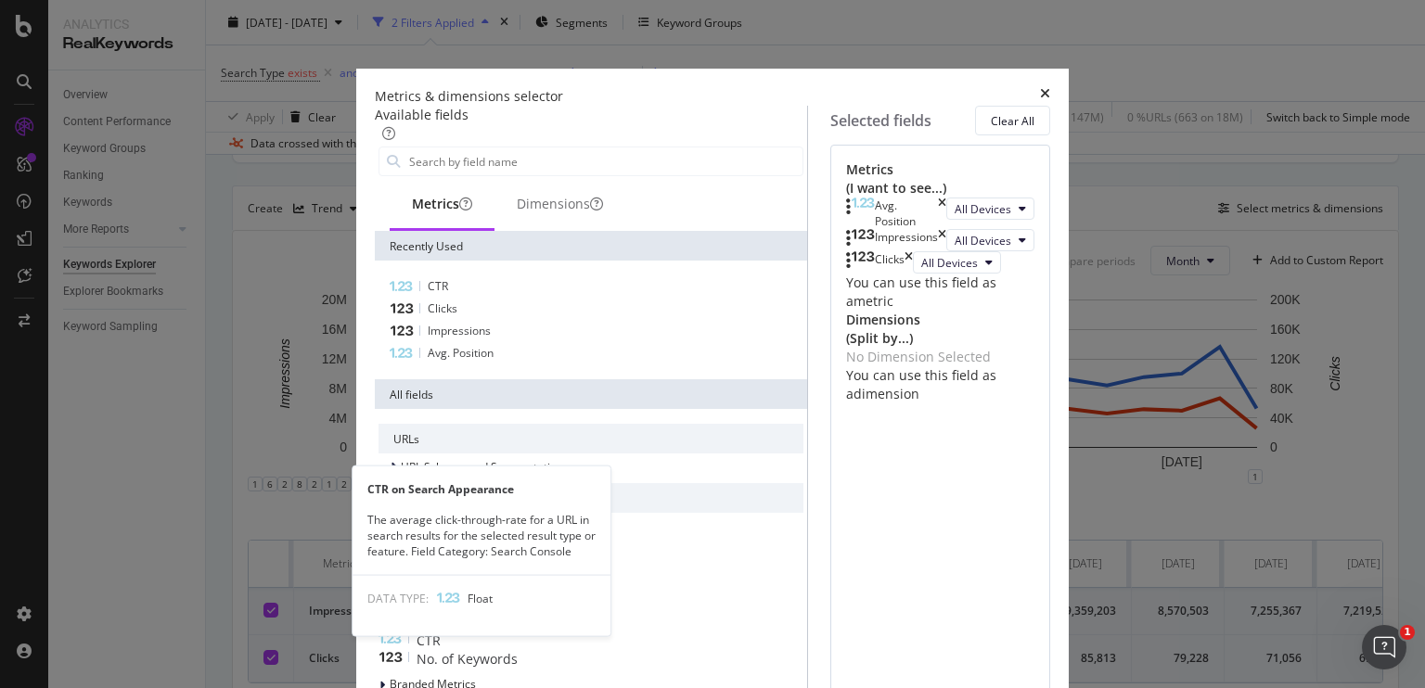
scroll to position [0, 0]
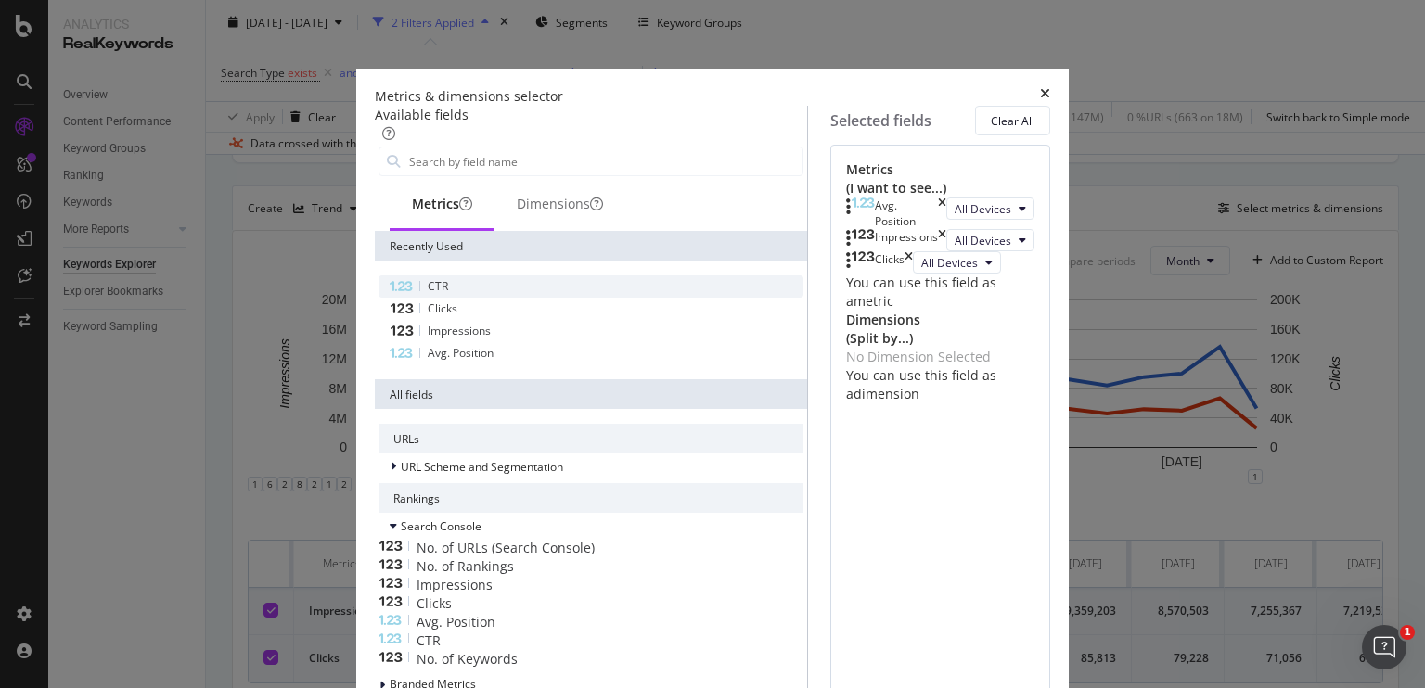
click at [428, 291] on span "CTR" at bounding box center [438, 286] width 20 height 16
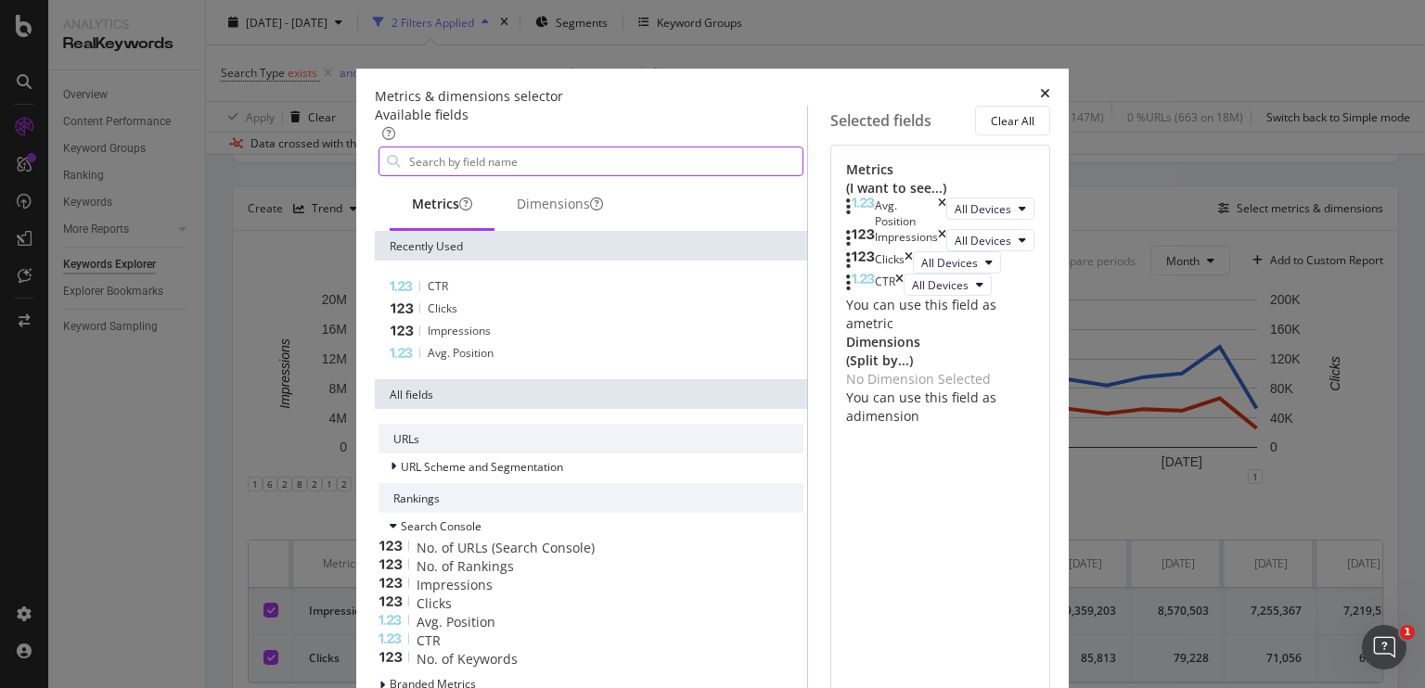
click at [450, 172] on input "modal" at bounding box center [604, 162] width 395 height 28
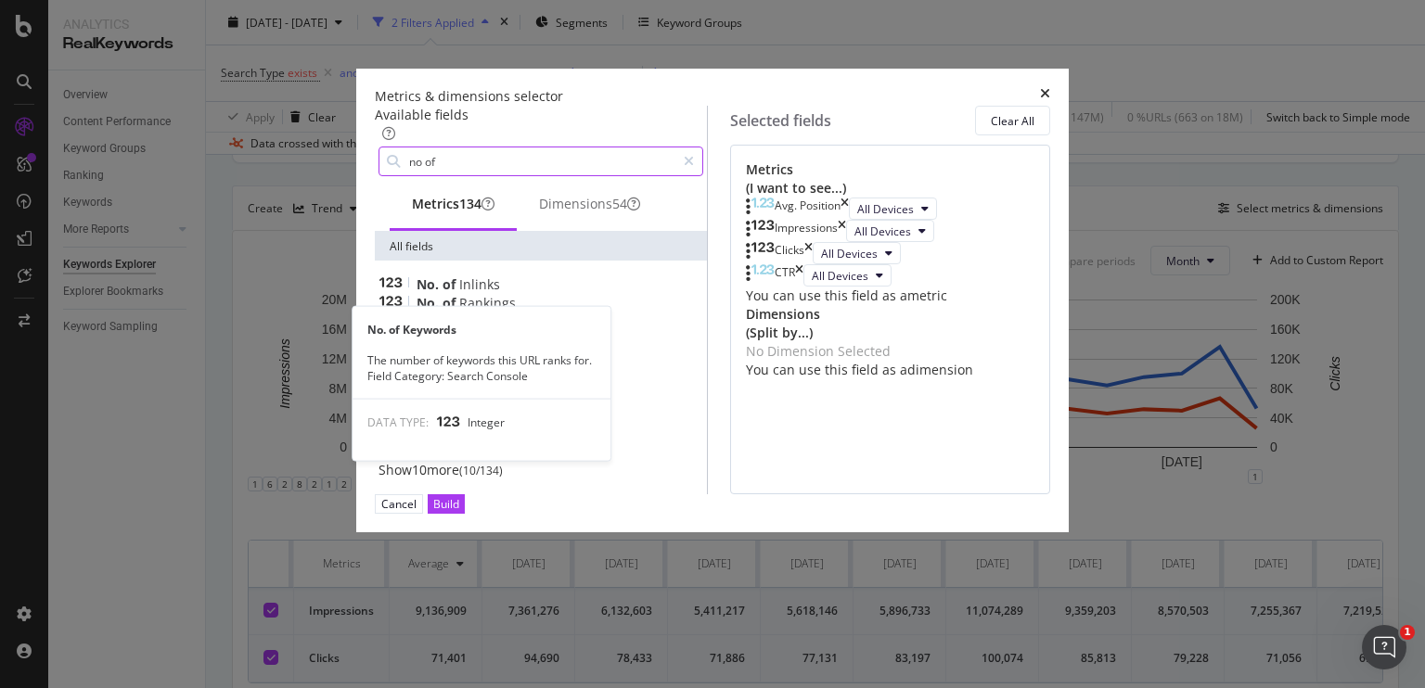
type input "no of"
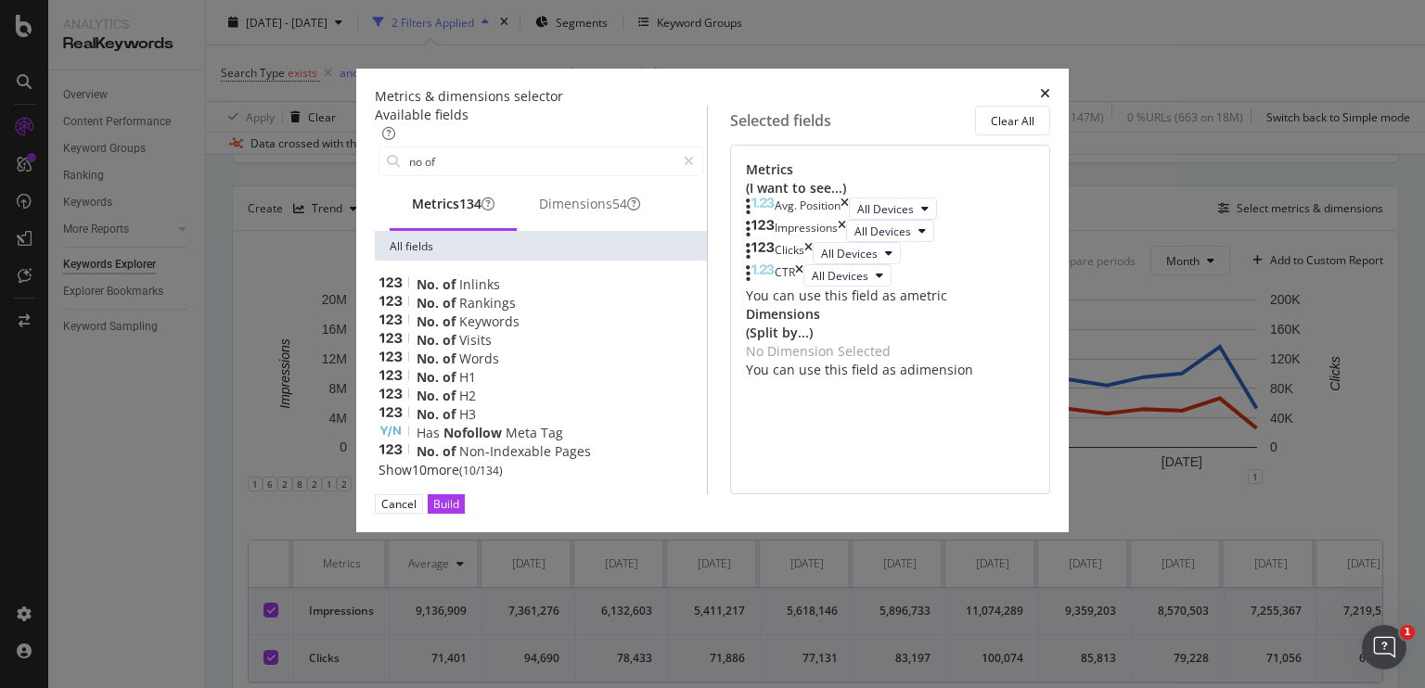
click at [459, 330] on span "Keywords" at bounding box center [489, 322] width 60 height 18
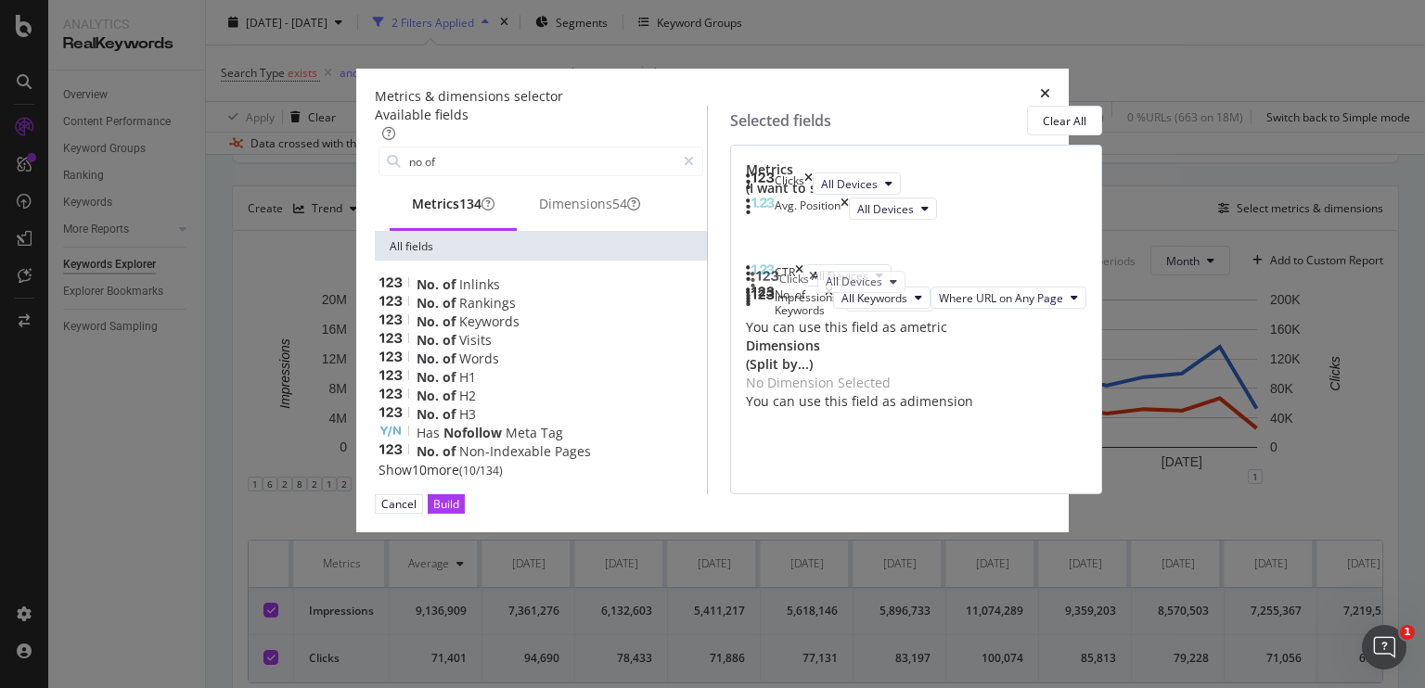
drag, startPoint x: 884, startPoint y: 356, endPoint x: 884, endPoint y: 288, distance: 68.7
click at [884, 288] on body "Analytics RealKeywords Overview Content Performance Keyword Groups Ranking Keyw…" at bounding box center [712, 344] width 1425 height 688
drag, startPoint x: 909, startPoint y: 358, endPoint x: 906, endPoint y: 300, distance: 58.6
click at [906, 300] on body "Analytics RealKeywords Overview Content Performance Keyword Groups Ranking Keyw…" at bounding box center [712, 344] width 1425 height 688
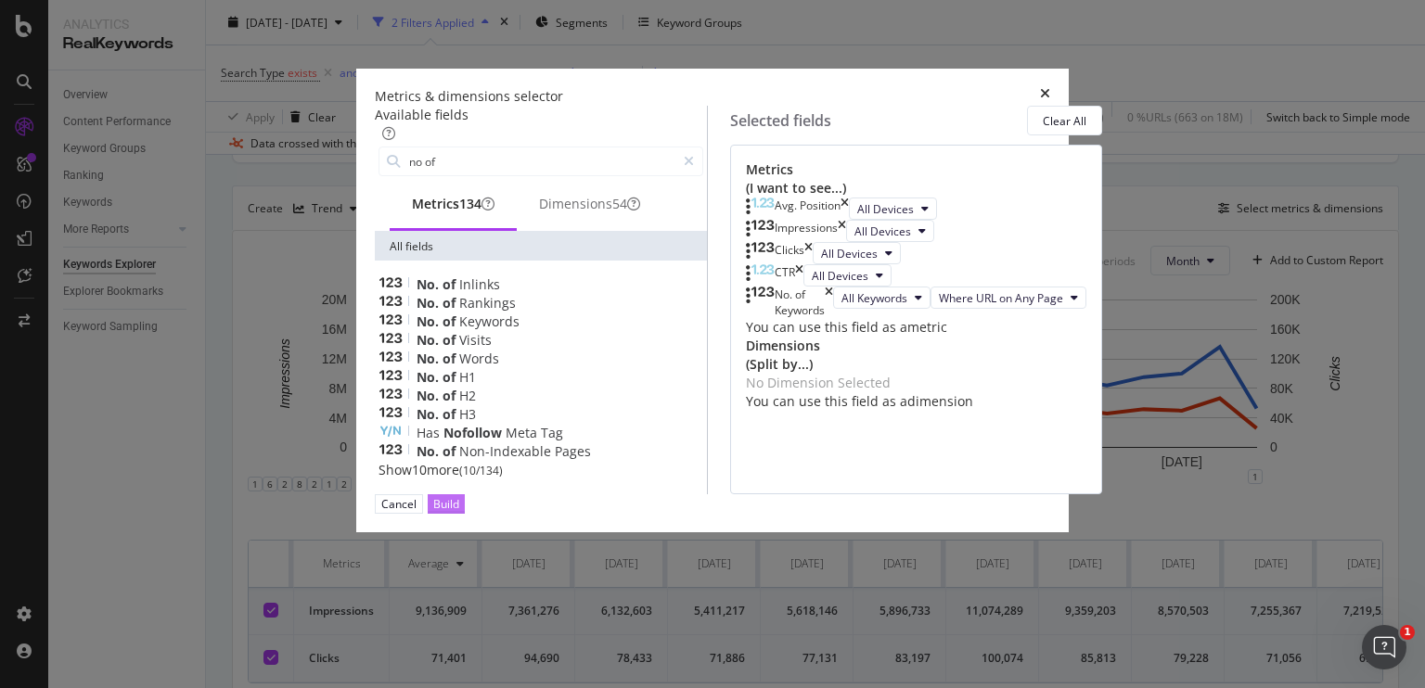
click at [465, 514] on button "Build" at bounding box center [446, 504] width 37 height 19
